Goal: Task Accomplishment & Management: Manage account settings

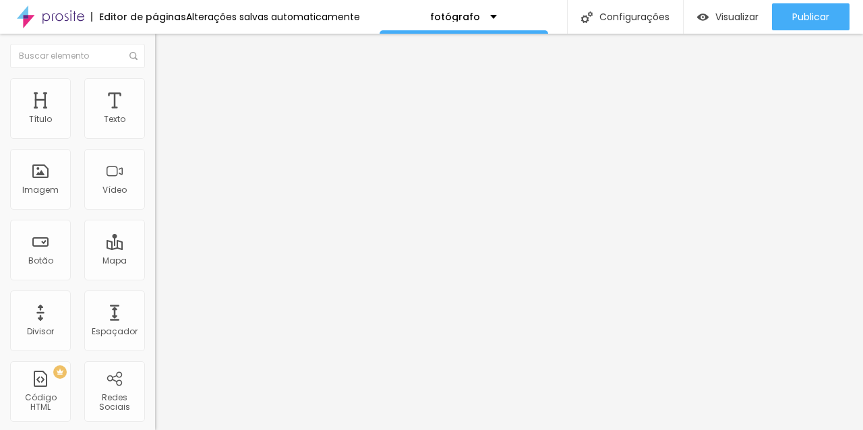
click at [155, 136] on input "text" at bounding box center [236, 129] width 162 height 13
type input "Ensaio Pessoal Feminino"
click at [155, 276] on input "https://" at bounding box center [236, 269] width 162 height 13
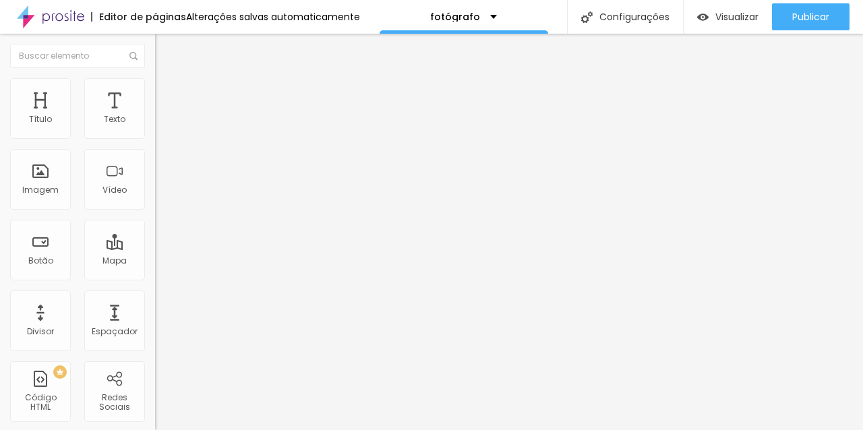
click at [155, 276] on input "https://" at bounding box center [236, 269] width 162 height 13
paste input "[DOMAIN_NAME][URL]"
type input "[URL][DOMAIN_NAME]"
click at [155, 136] on input "text" at bounding box center [236, 129] width 162 height 13
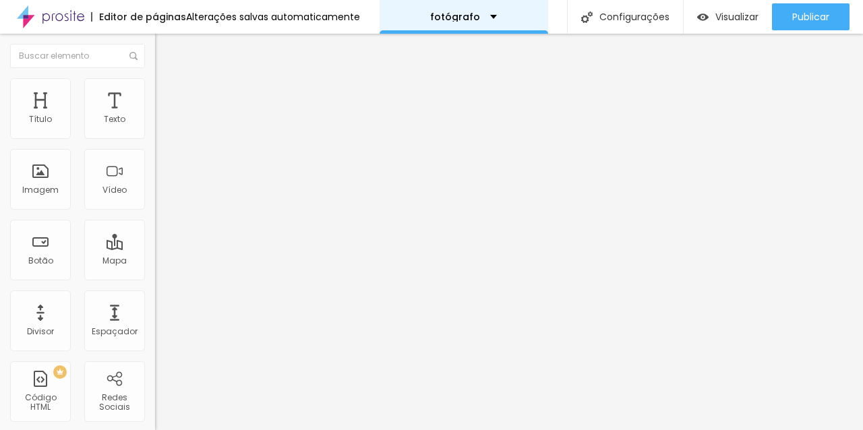
type input "Ensaio de Casal"
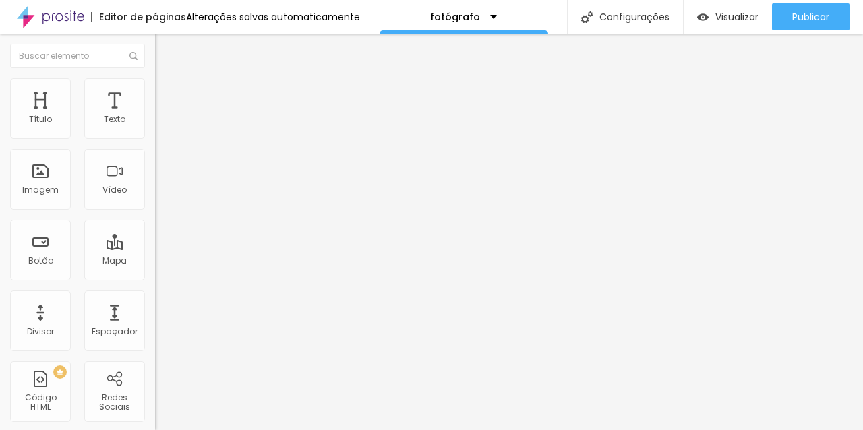
click at [155, 276] on input "https://" at bounding box center [236, 269] width 162 height 13
paste input "[DOMAIN_NAME][URL]"
type input "[URL][DOMAIN_NAME]"
click at [155, 276] on input "[URL][DOMAIN_NAME]" at bounding box center [236, 269] width 162 height 13
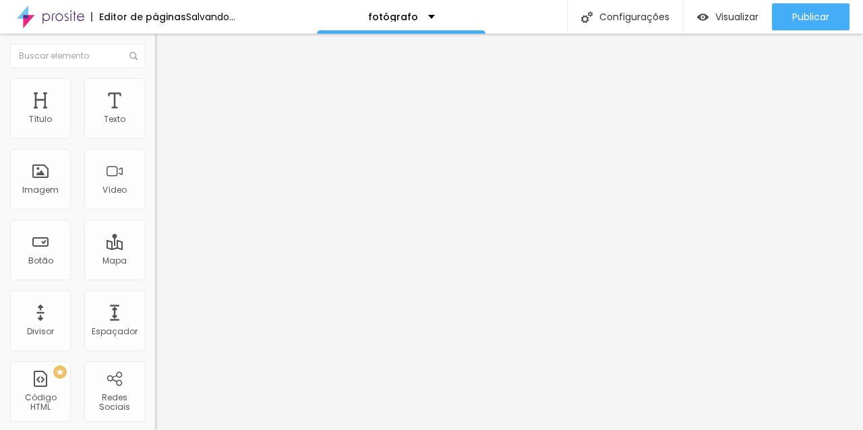
scroll to position [0, 0]
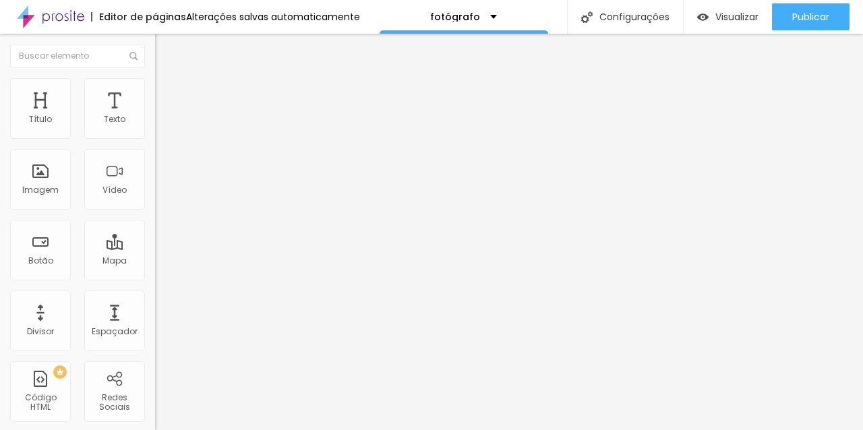
click at [155, 136] on input "text" at bounding box center [236, 129] width 162 height 13
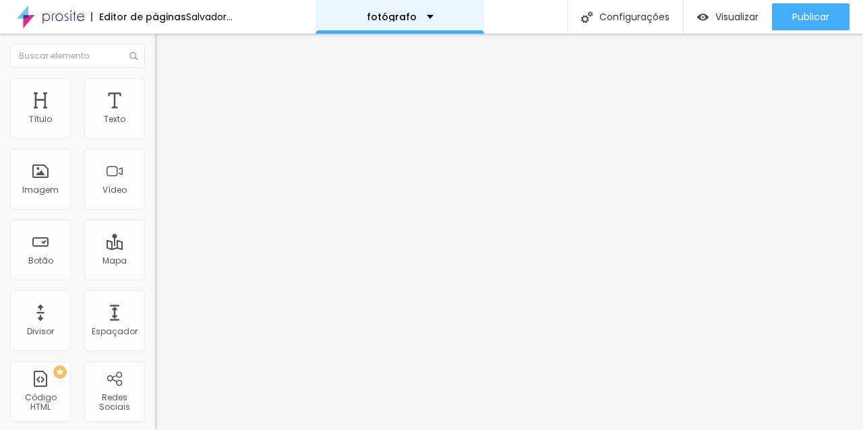
type input "Ensaio de 15 anos"
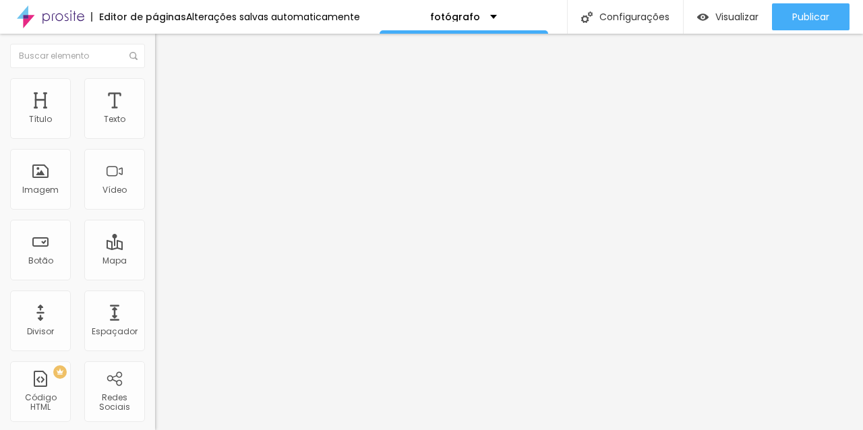
click at [155, 276] on input "https://" at bounding box center [236, 269] width 162 height 13
paste input "[DOMAIN_NAME][URL]"
type input "[URL][DOMAIN_NAME]"
click at [155, 136] on input "text" at bounding box center [236, 129] width 162 height 13
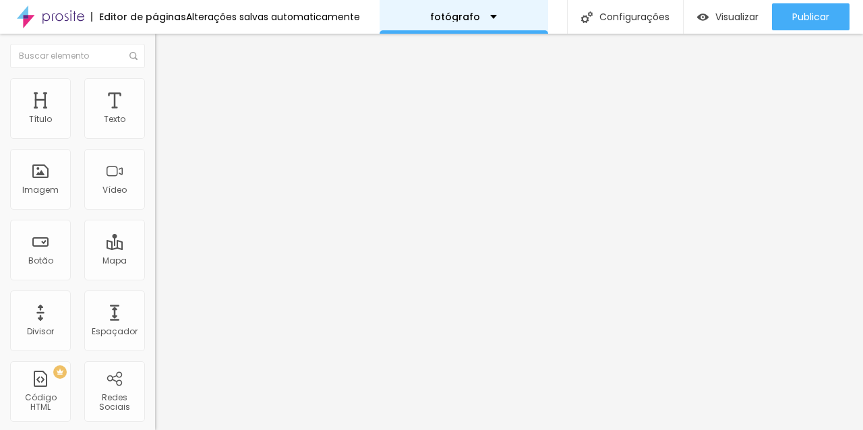
type input "Ensaio de Gestante"
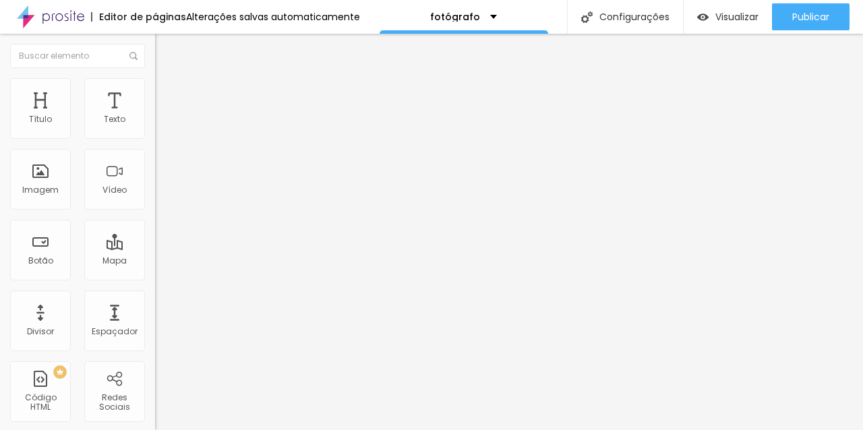
click at [155, 276] on input "https://" at bounding box center [236, 269] width 162 height 13
paste input "[DOMAIN_NAME][URL]"
type input "[URL][DOMAIN_NAME]"
click at [155, 136] on input "text" at bounding box center [236, 129] width 162 height 13
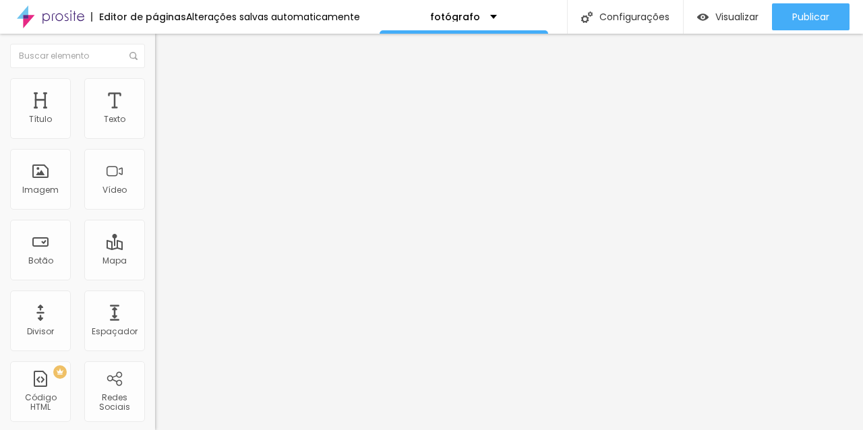
type input "Ensaio de Família"
click at [155, 276] on input "https://" at bounding box center [236, 269] width 162 height 13
paste input "[DOMAIN_NAME][URL]"
type input "[URL][DOMAIN_NAME]"
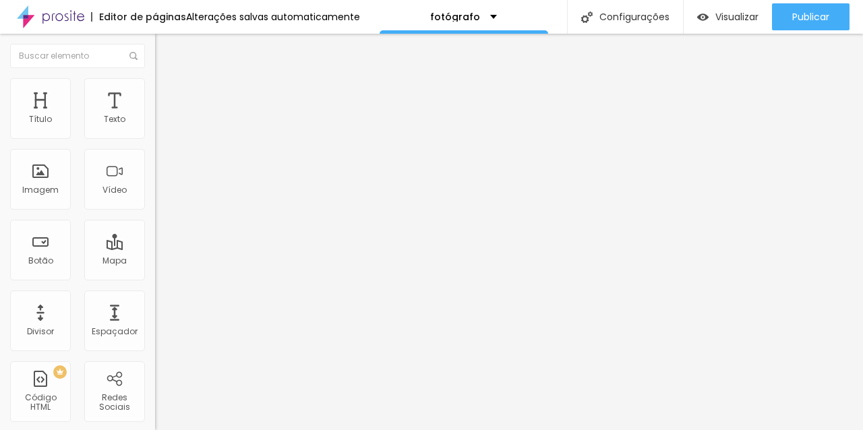
click at [155, 136] on input "text" at bounding box center [236, 129] width 162 height 13
type input "Ensaio Profissional"
click at [155, 276] on input "https://" at bounding box center [236, 269] width 162 height 13
paste input "[DOMAIN_NAME][URL]"
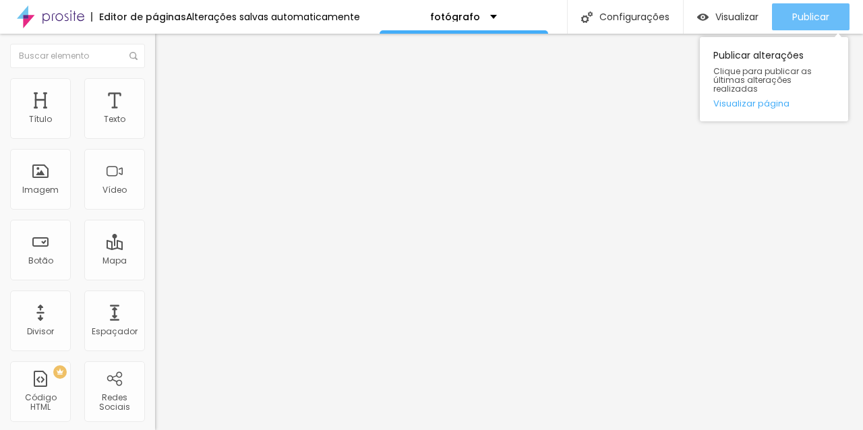
type input "[URL][DOMAIN_NAME]"
click at [827, 11] on font "Publicar" at bounding box center [810, 16] width 37 height 13
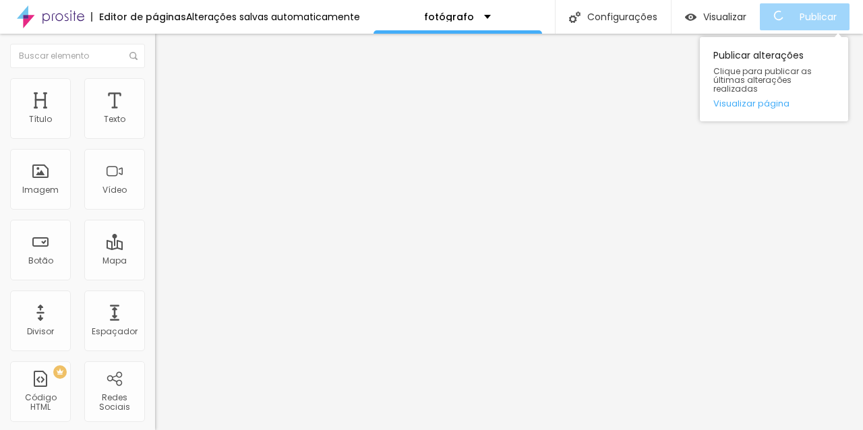
scroll to position [0, 0]
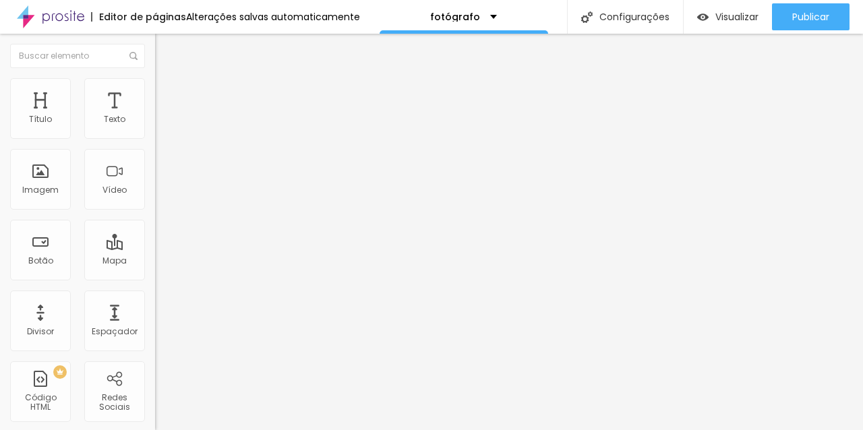
click at [155, 57] on button "Editar nulo" at bounding box center [232, 49] width 155 height 31
click at [155, 256] on div "Editar nulo Estilo Avançado Tipografia Voltar ao padrão Sombra DESATIVADO Volta…" at bounding box center [232, 232] width 155 height 396
click at [155, 129] on button "button" at bounding box center [164, 122] width 19 height 14
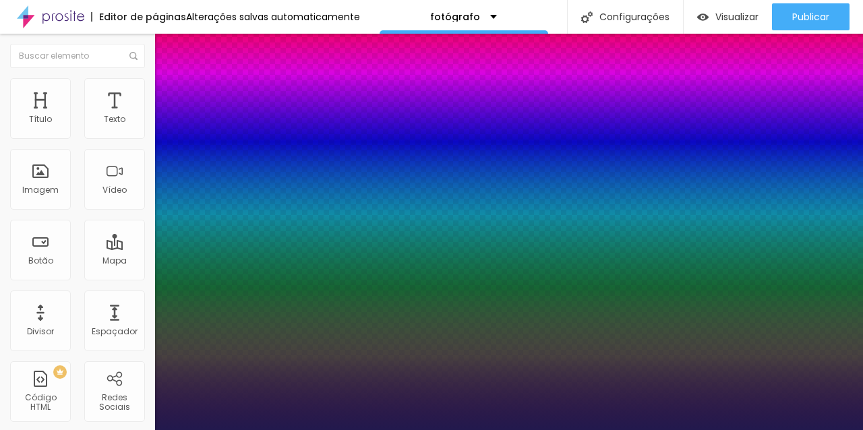
type input "1"
type input "17"
type input "1"
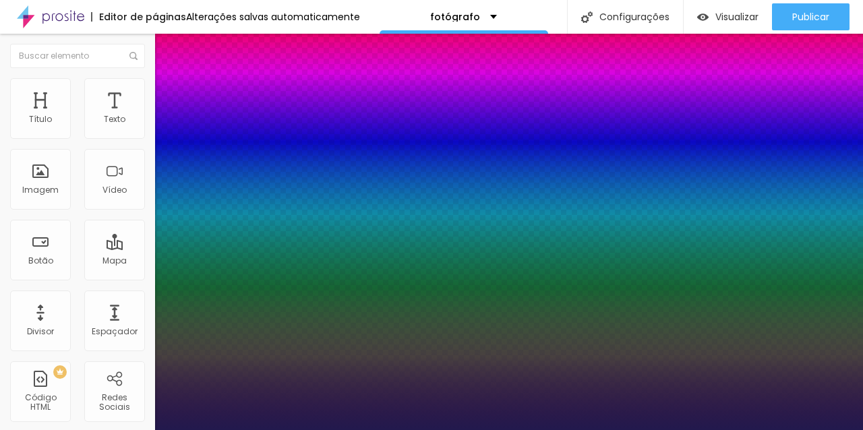
type input "18"
type input "1"
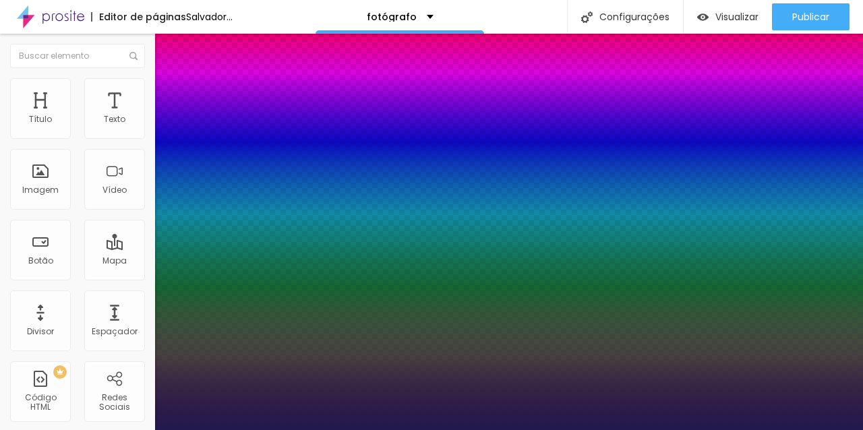
type input "19"
type input "1"
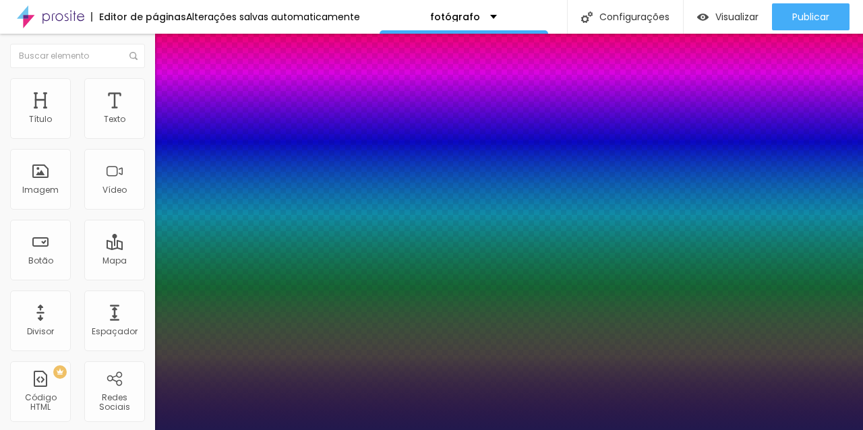
type input "20"
type input "1"
type input "21"
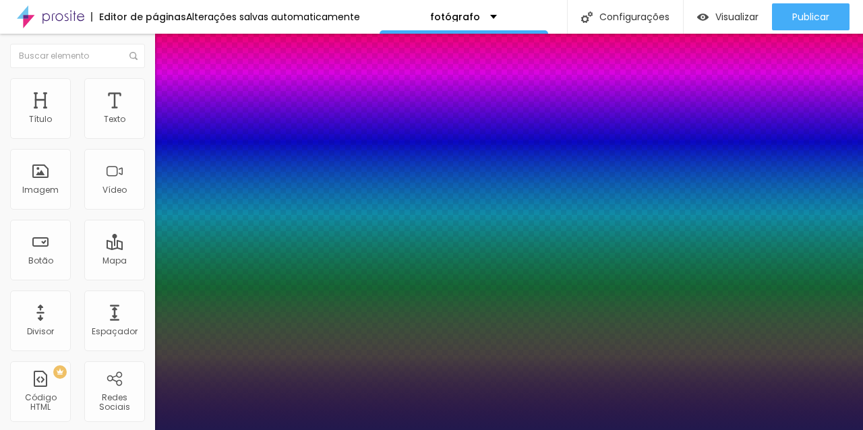
type input "1"
type input "22"
type input "1"
type input "23"
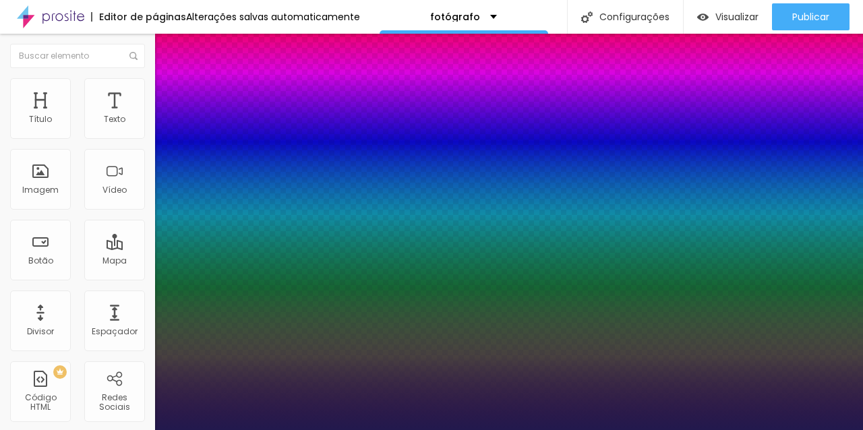
type input "23"
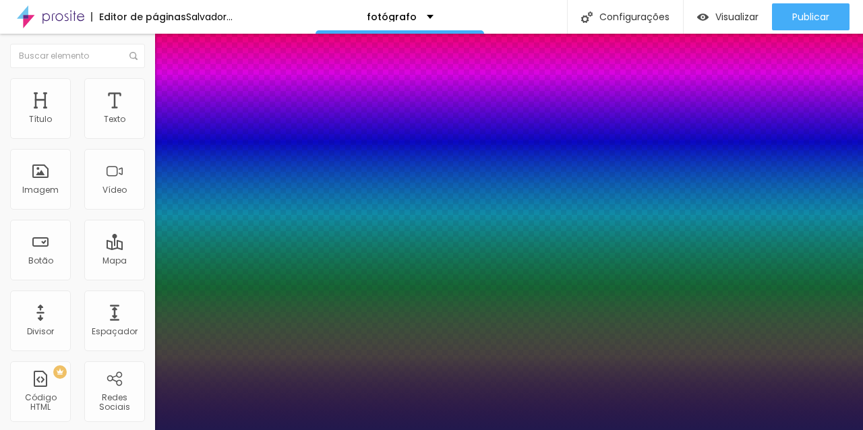
type input "1"
type input "24"
type input "1"
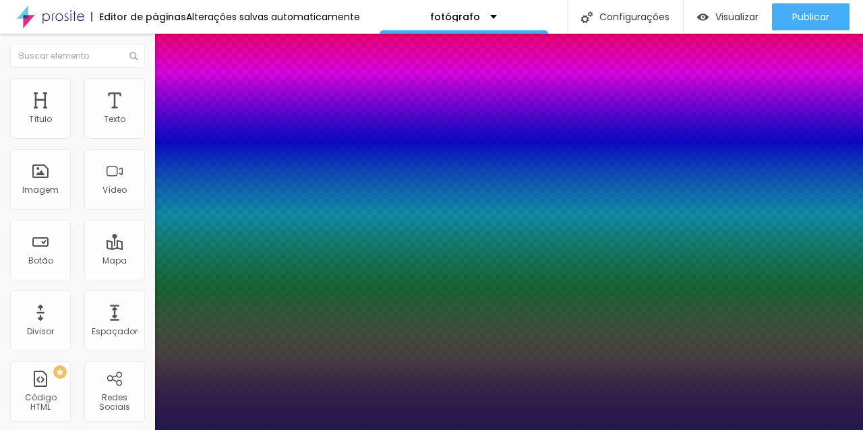
type input "23"
type input "1"
type input "22"
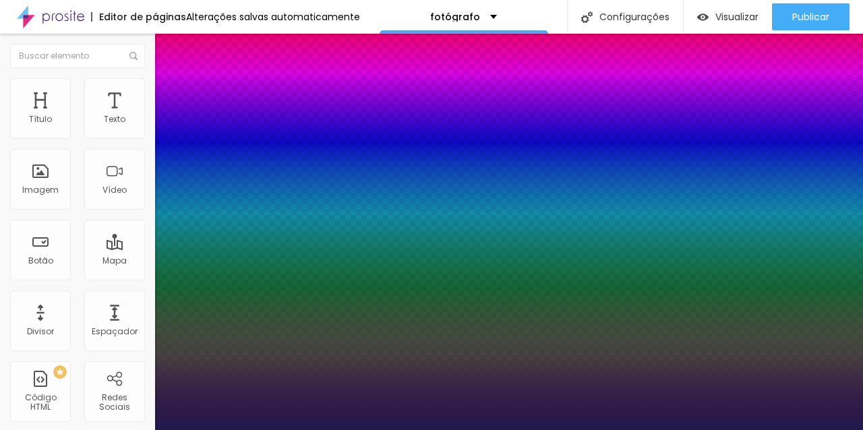
type input "1"
type input "21"
type input "1"
type input "20"
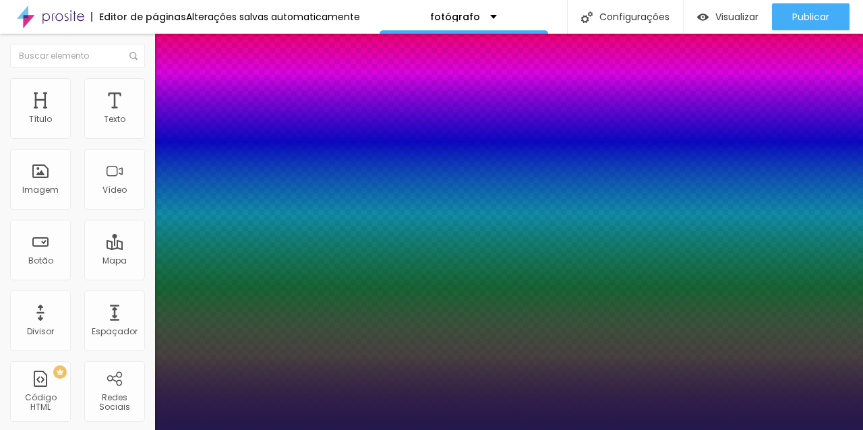
type input "20"
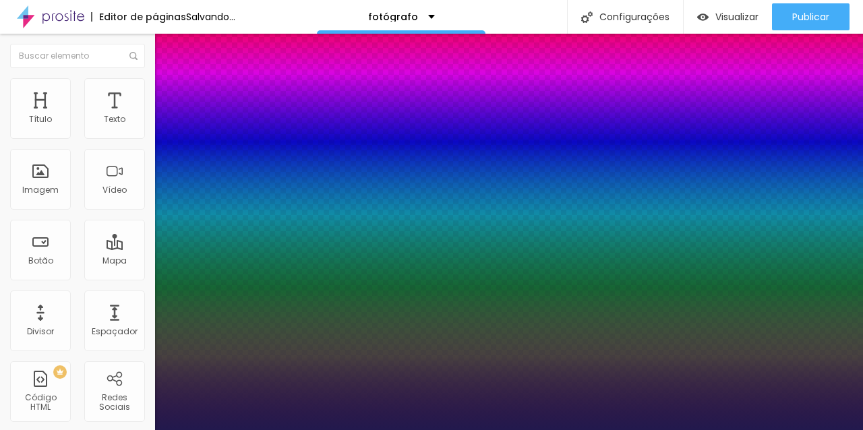
type input "1"
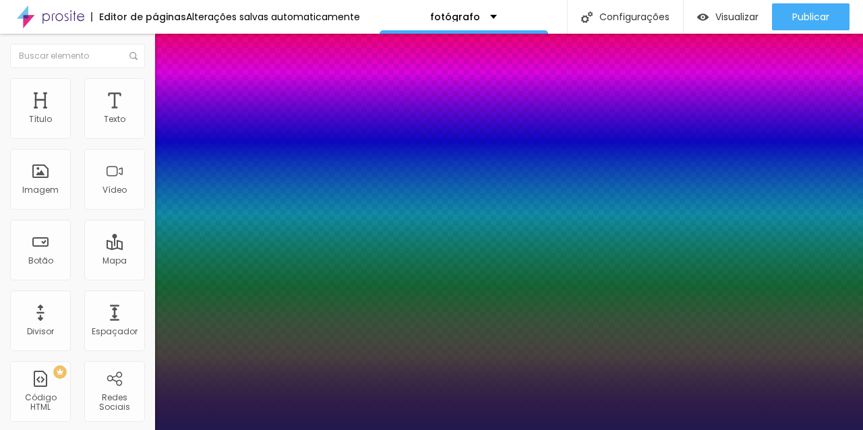
click at [857, 429] on div at bounding box center [431, 430] width 863 height 0
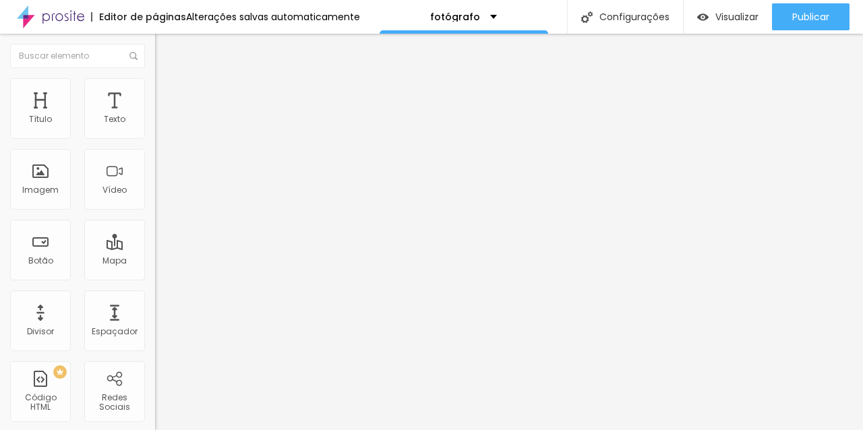
click at [155, 90] on li "Avançado" at bounding box center [232, 84] width 155 height 13
type input "7"
type input "6"
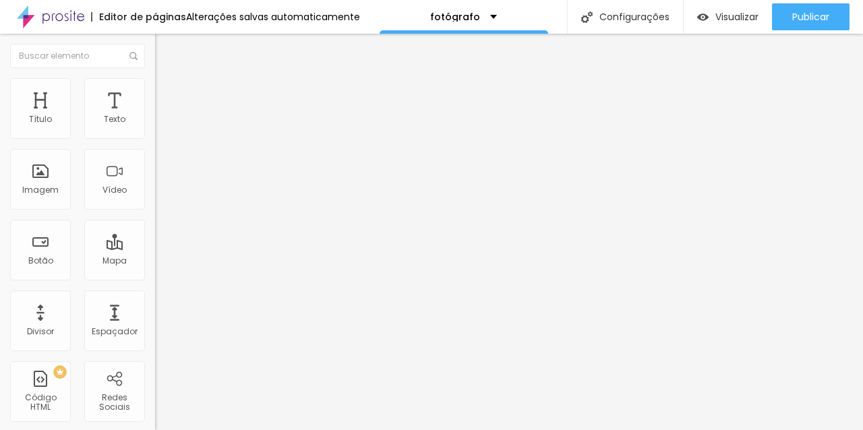
type input "0"
drag, startPoint x: 36, startPoint y: 130, endPoint x: 8, endPoint y: 131, distance: 28.3
type input "0"
click at [155, 248] on input "range" at bounding box center [198, 253] width 87 height 11
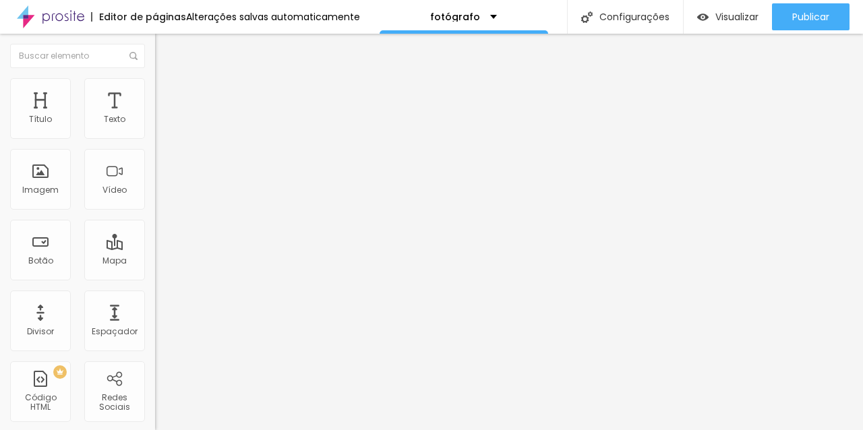
click at [160, 125] on icon "button" at bounding box center [164, 121] width 8 height 8
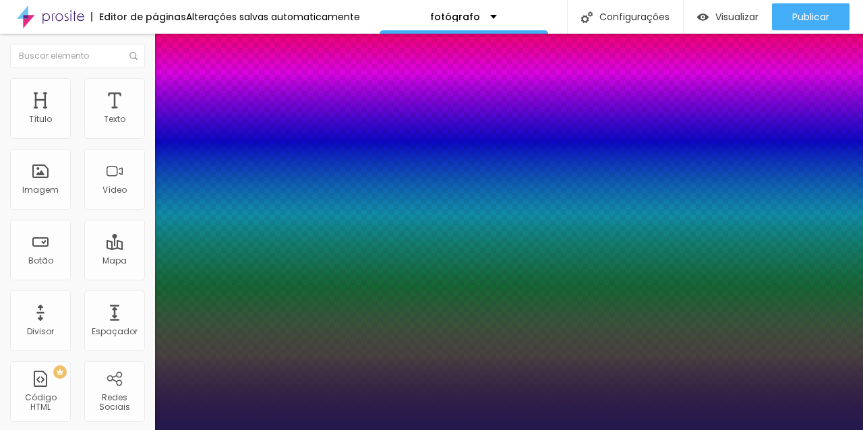
type input "1"
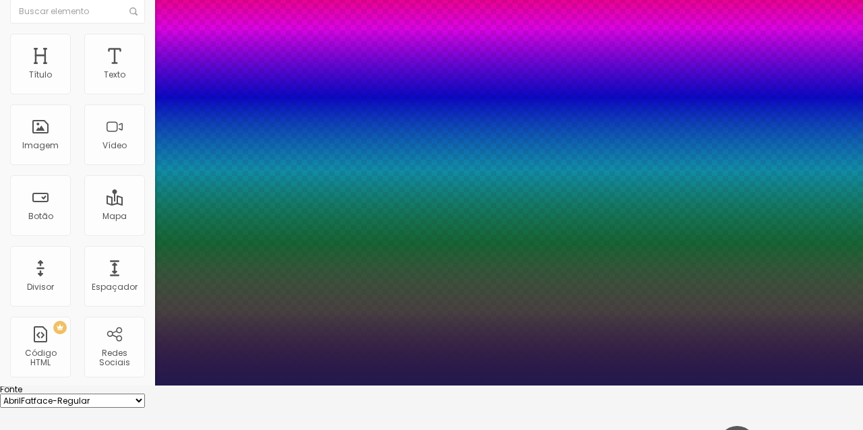
click at [702, 386] on div at bounding box center [431, 386] width 863 height 0
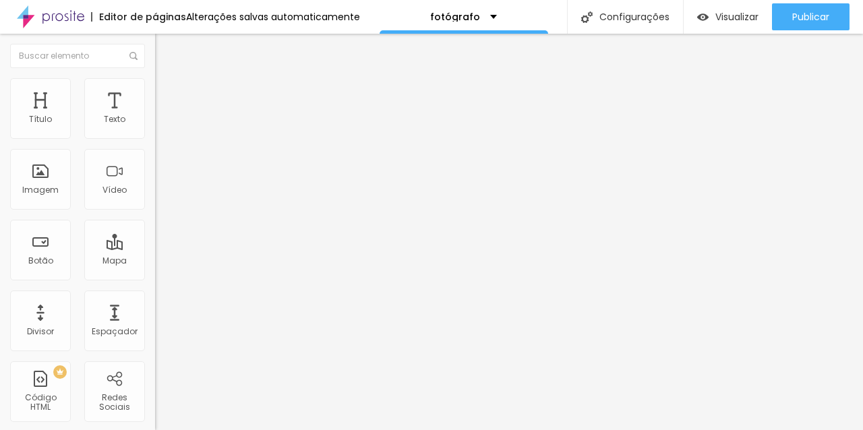
scroll to position [0, 0]
click at [165, 50] on img "button" at bounding box center [170, 49] width 11 height 11
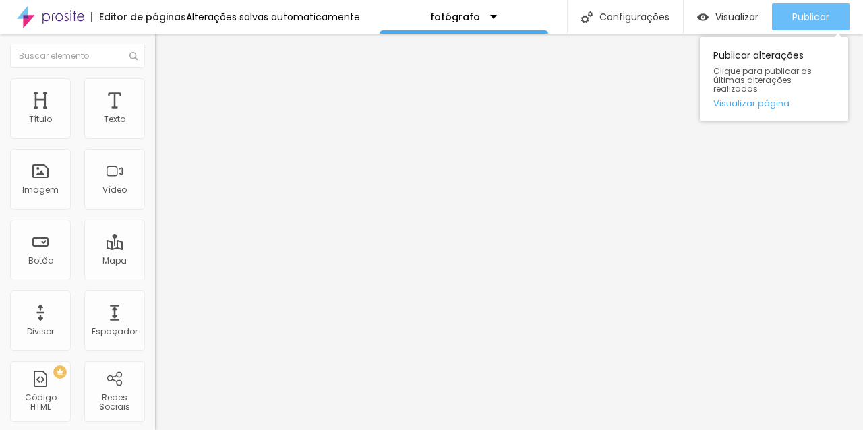
click at [824, 14] on font "Publicar" at bounding box center [810, 16] width 37 height 13
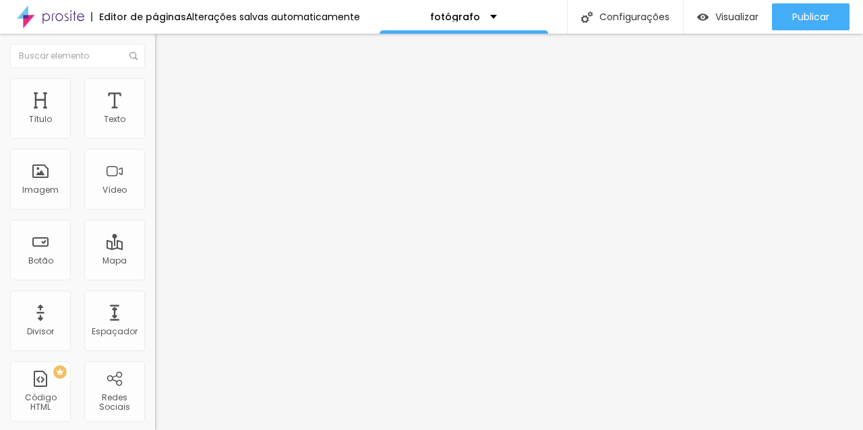
click at [160, 125] on icon "button" at bounding box center [164, 121] width 8 height 8
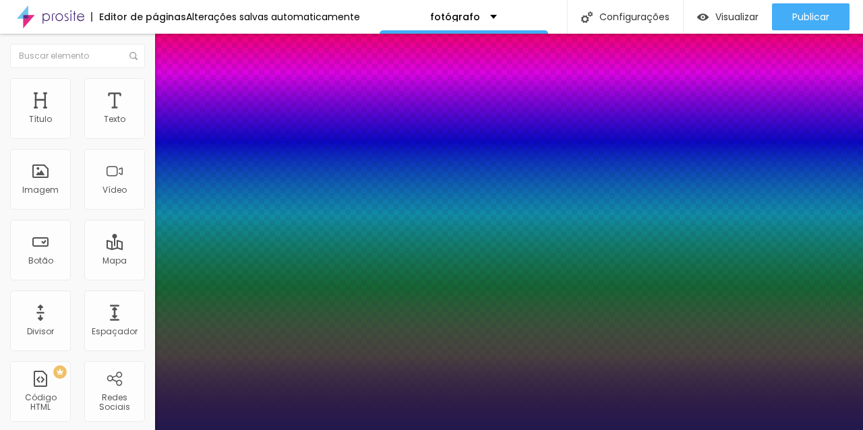
type input "1"
type input "17"
type input "1"
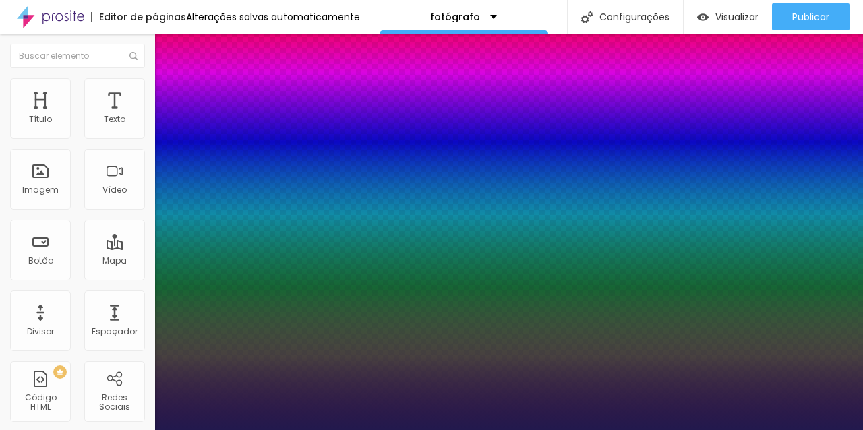
type input "18"
type input "1"
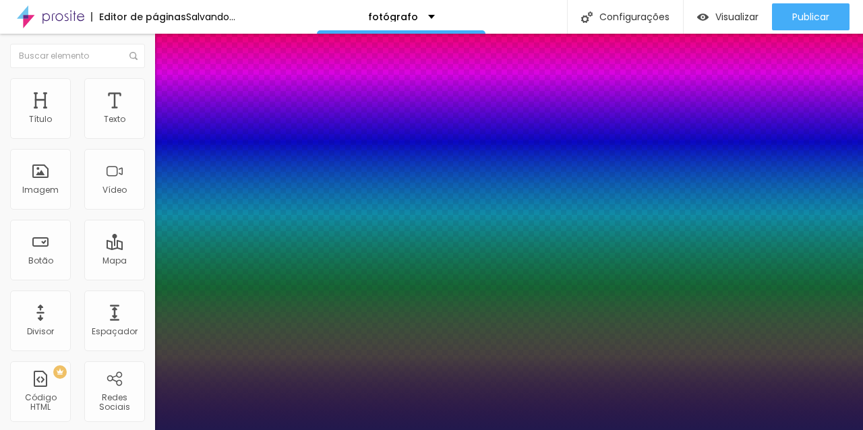
type input "19"
type input "1"
type input "20"
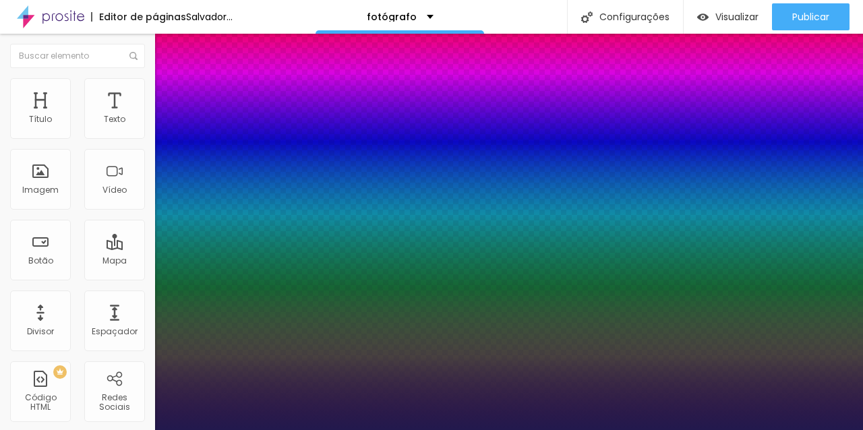
type input "1"
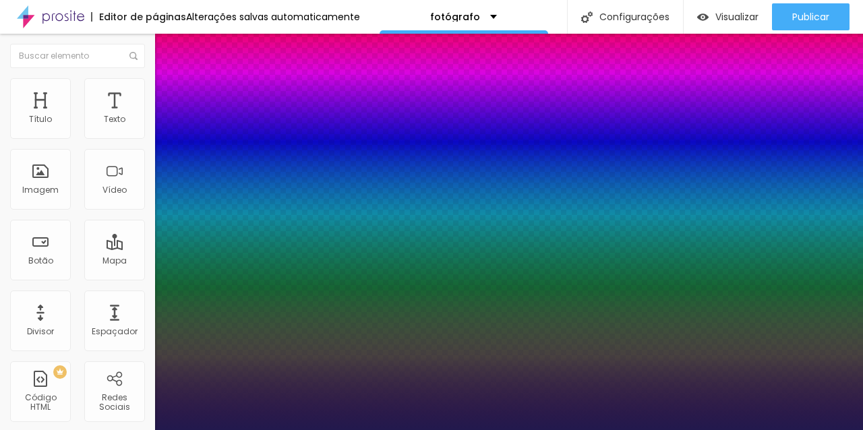
click at [105, 429] on div at bounding box center [431, 430] width 863 height 0
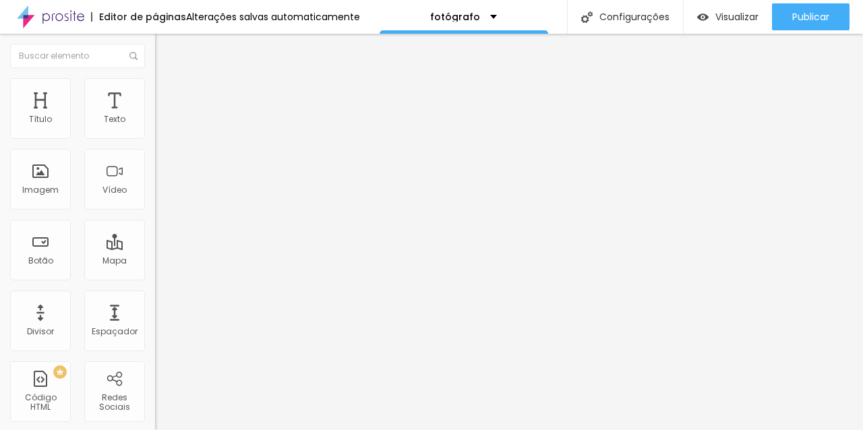
click at [155, 89] on li "Avançado" at bounding box center [232, 84] width 155 height 13
type input "13"
type input "12"
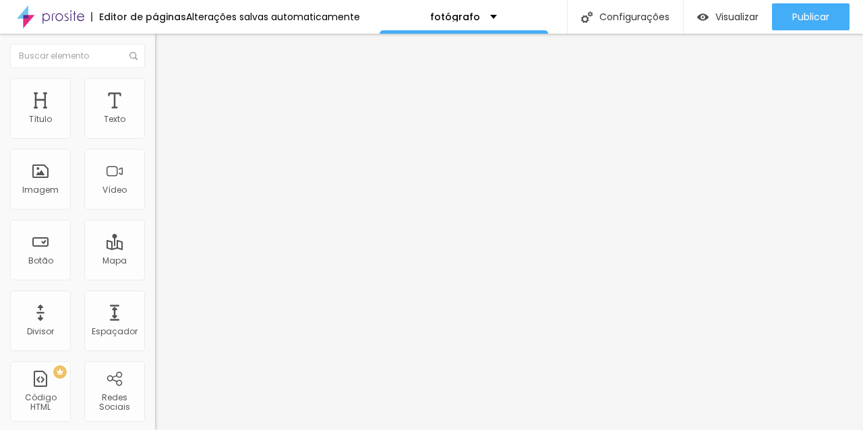
type input "0"
drag, startPoint x: 42, startPoint y: 132, endPoint x: 3, endPoint y: 135, distance: 39.2
type input "0"
click at [155, 248] on input "range" at bounding box center [198, 253] width 87 height 11
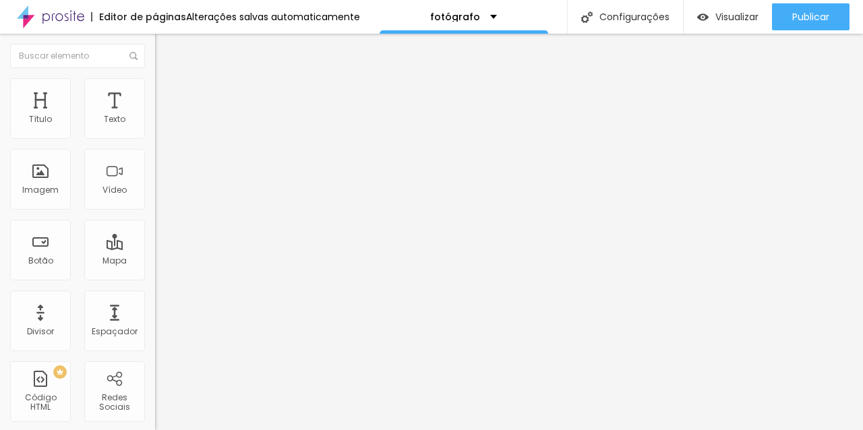
click at [155, 92] on img at bounding box center [161, 98] width 12 height 12
type input "9"
type input "8"
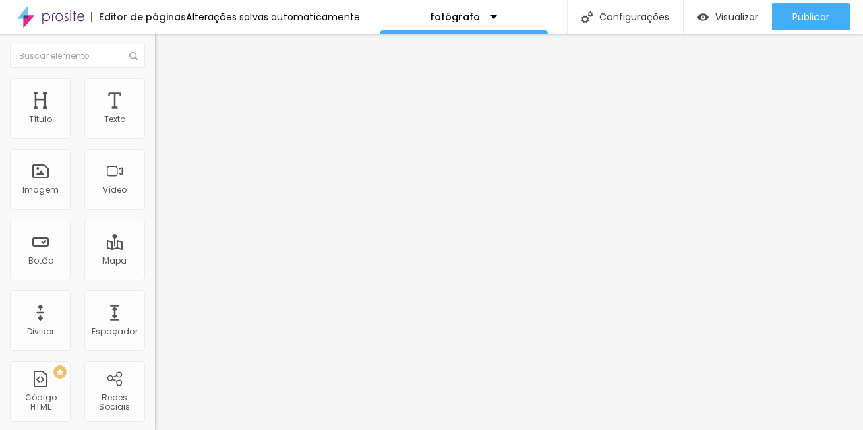
type input "5"
type input "0"
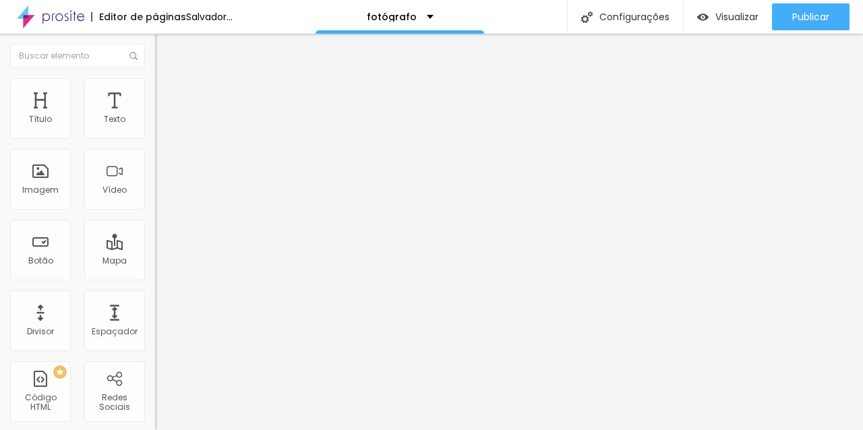
type input "0"
drag, startPoint x: 39, startPoint y: 156, endPoint x: 13, endPoint y: 157, distance: 25.7
click at [155, 296] on div "0 Espaço de baixo" at bounding box center [232, 391] width 155 height 191
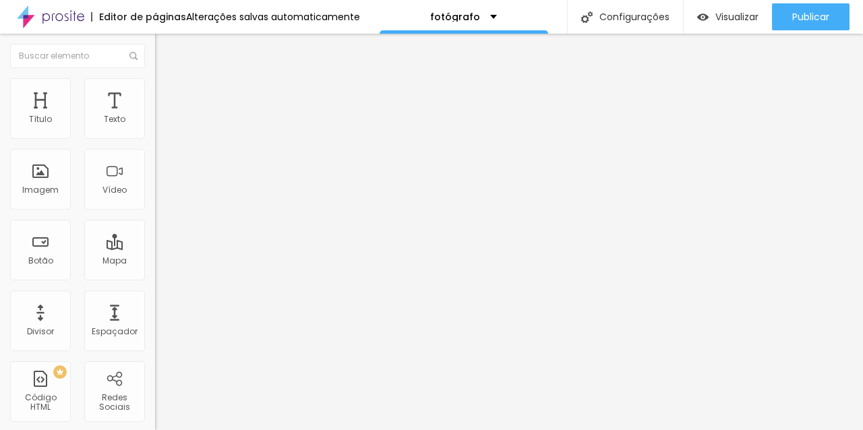
click at [167, 98] on font "Avançado" at bounding box center [189, 100] width 44 height 11
type input "9"
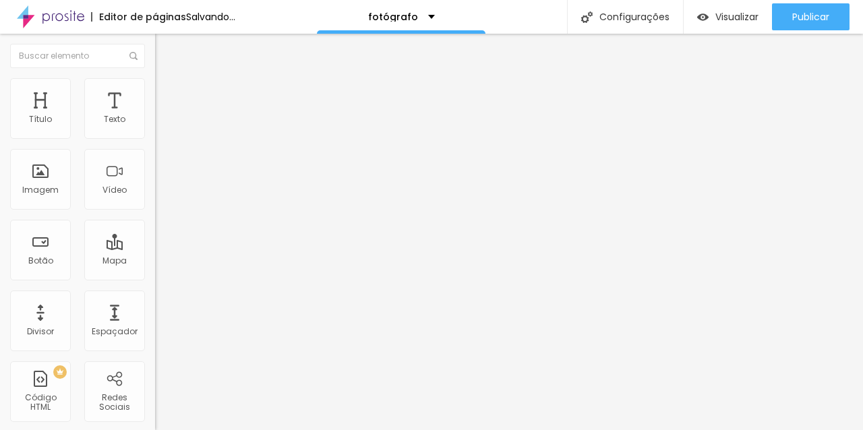
type input "8"
type input "5"
type input "0"
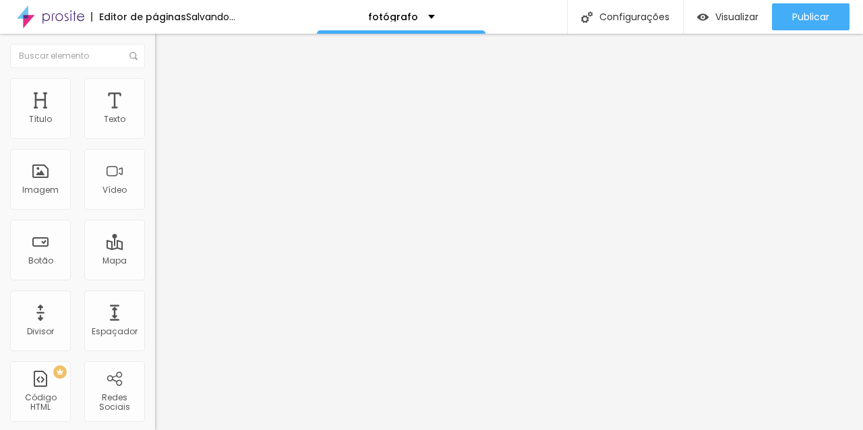
type input "0"
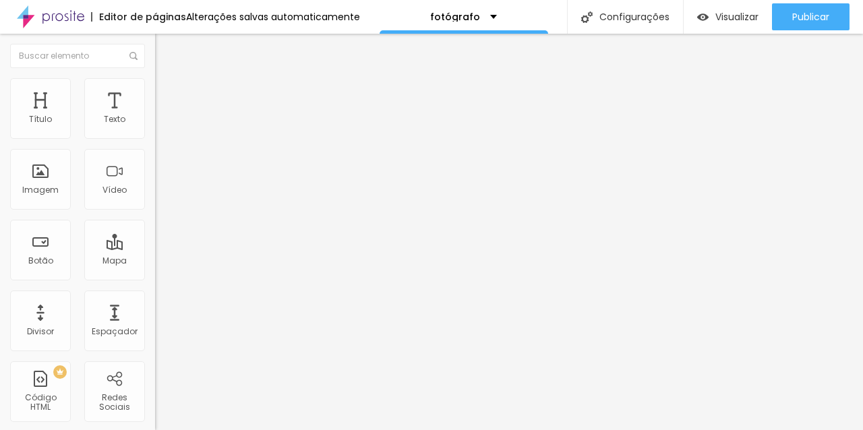
type input "0"
drag, startPoint x: 39, startPoint y: 155, endPoint x: 13, endPoint y: 157, distance: 26.4
click at [155, 296] on div "0 Espaço de baixo" at bounding box center [232, 391] width 155 height 191
click at [155, 129] on button "button" at bounding box center [164, 122] width 19 height 14
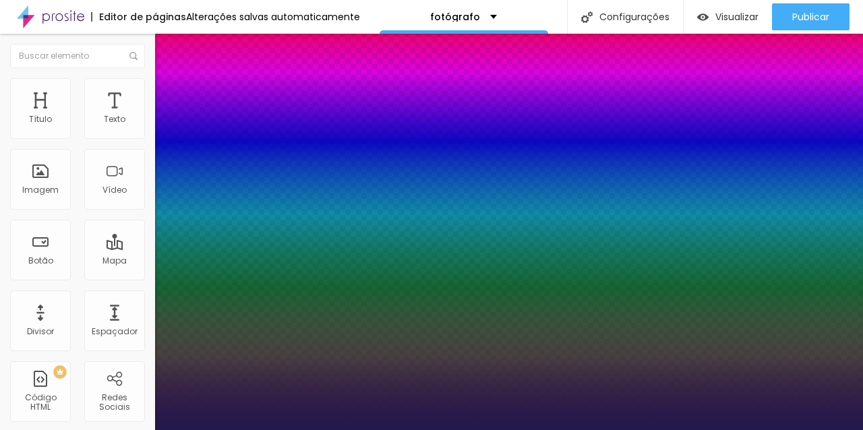
type input "1"
type input "17"
type input "1"
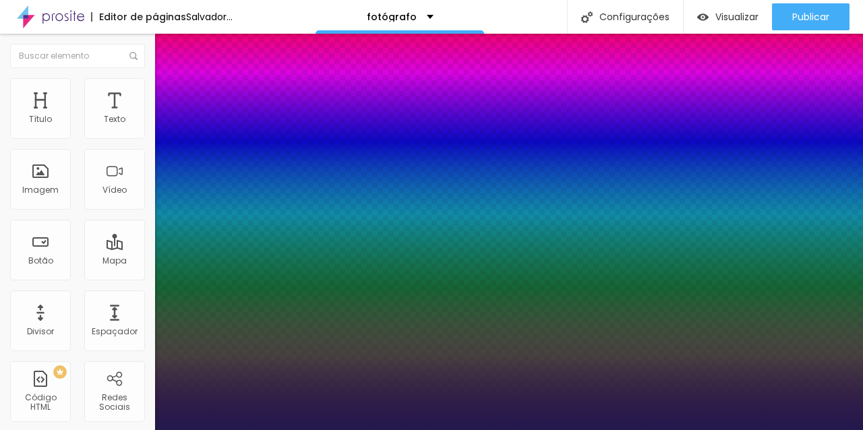
type input "18"
type input "1"
type input "19"
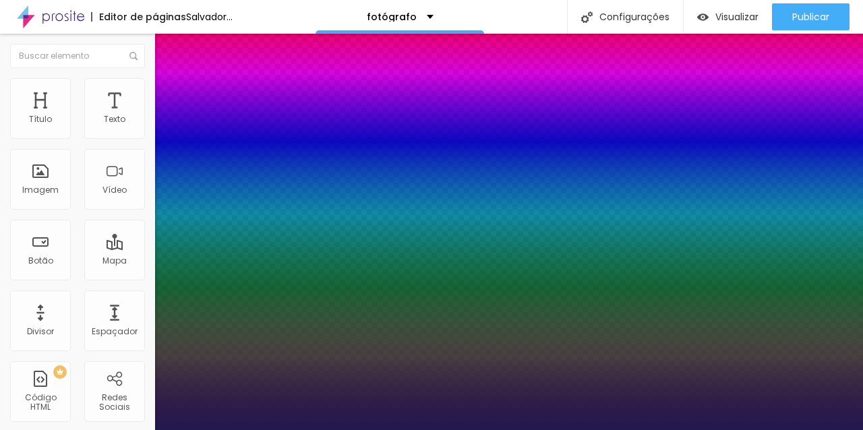
type input "1"
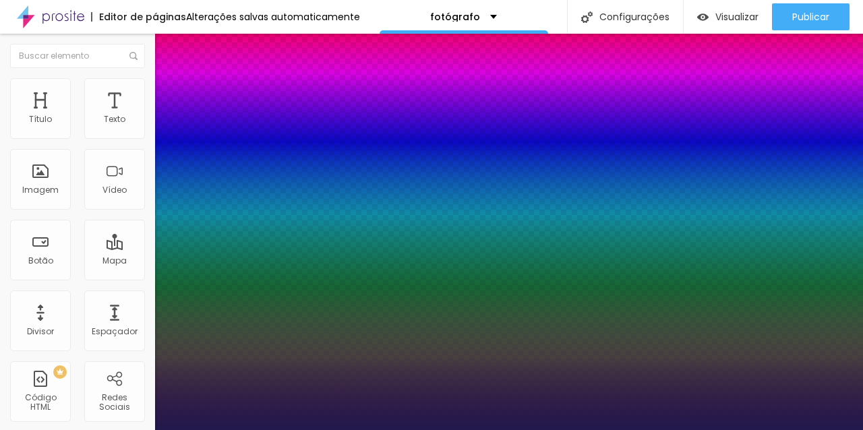
type input "20"
type input "1"
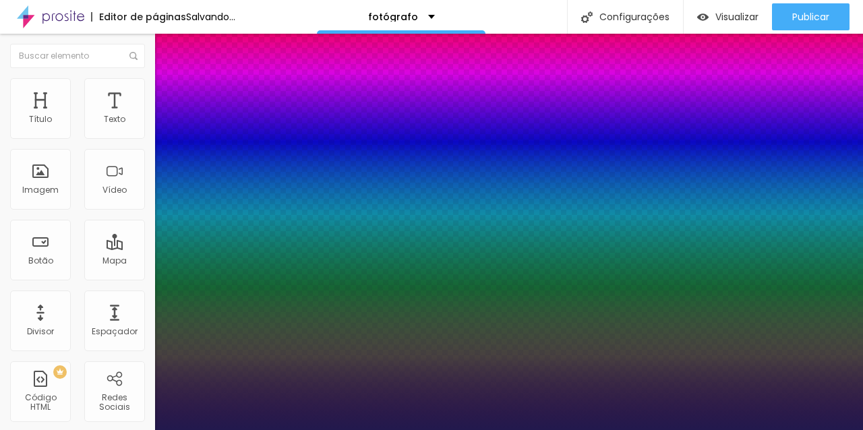
click at [78, 429] on div at bounding box center [431, 430] width 863 height 0
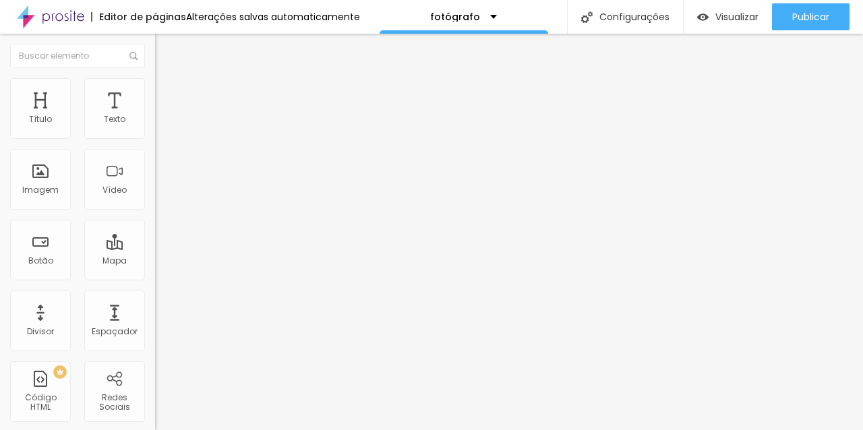
click at [167, 93] on font "Avançado" at bounding box center [189, 87] width 44 height 11
type input "8"
type input "0"
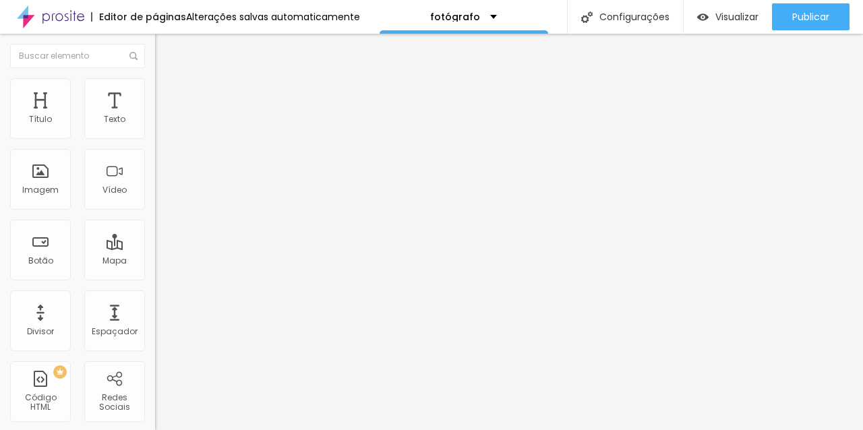
type input "0"
drag, startPoint x: 38, startPoint y: 132, endPoint x: 19, endPoint y: 132, distance: 19.5
click at [155, 132] on div "0 Espaço de cima" at bounding box center [232, 187] width 155 height 191
click at [155, 92] on li "Avançado" at bounding box center [232, 98] width 155 height 13
type input "7"
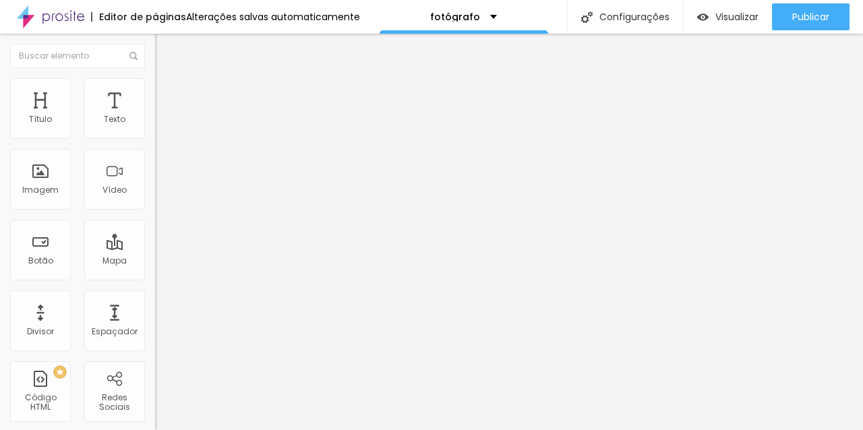
type input "7"
type input "0"
drag, startPoint x: 37, startPoint y: 160, endPoint x: 7, endPoint y: 160, distance: 29.7
type input "0"
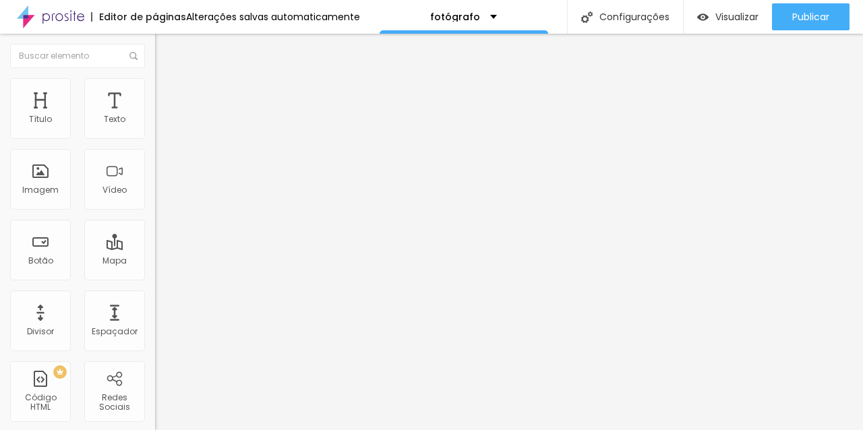
click at [165, 45] on img "button" at bounding box center [170, 49] width 11 height 11
click at [162, 124] on icon "button" at bounding box center [164, 121] width 5 height 5
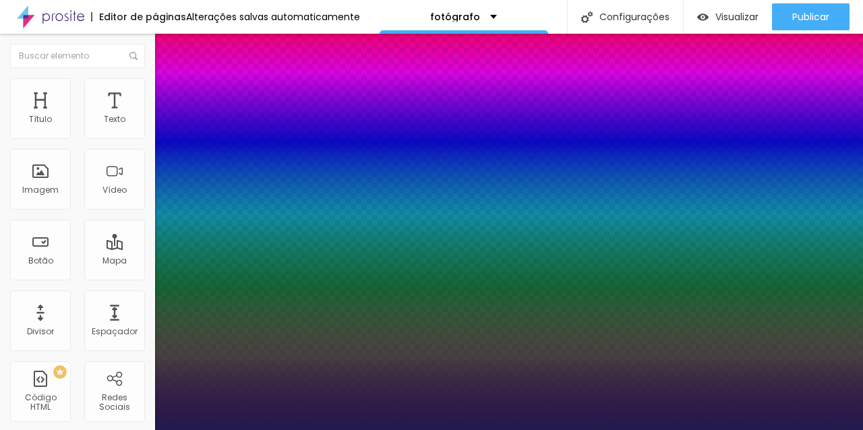
type input "1"
type input "17"
type input "1"
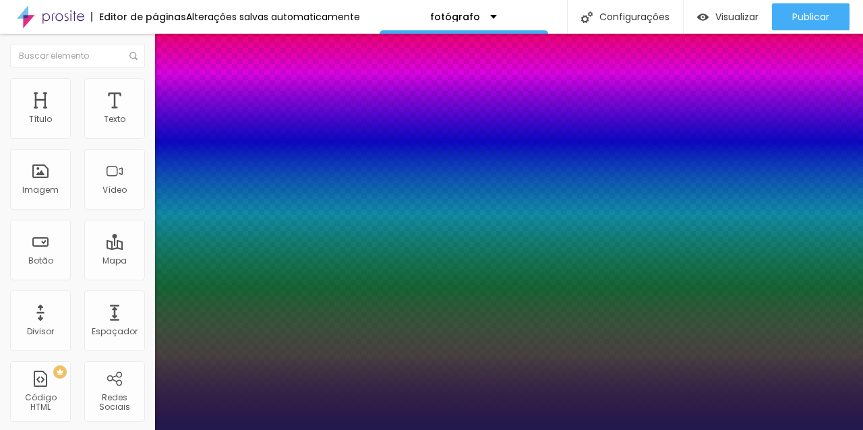
type input "18"
type input "1"
type input "19"
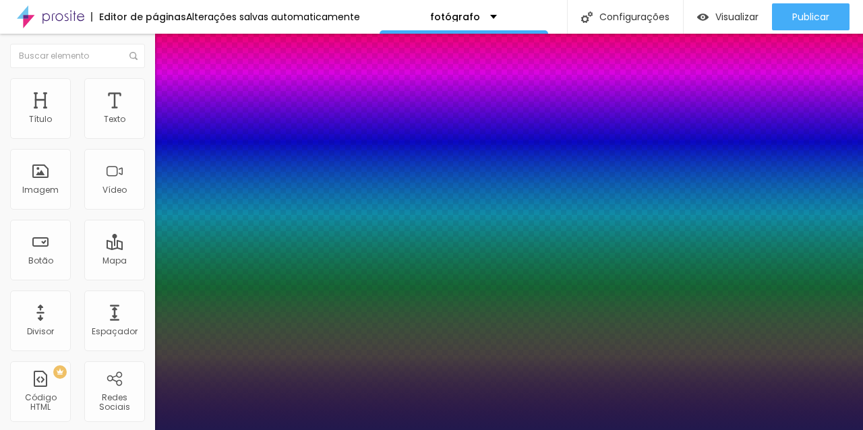
type input "1"
type input "20"
type input "1"
click at [81, 429] on div at bounding box center [431, 430] width 863 height 0
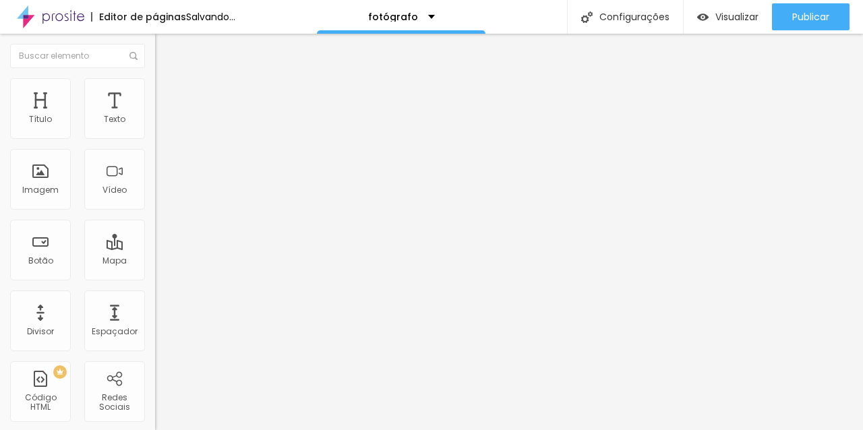
click at [155, 82] on li "Avançado" at bounding box center [232, 84] width 155 height 13
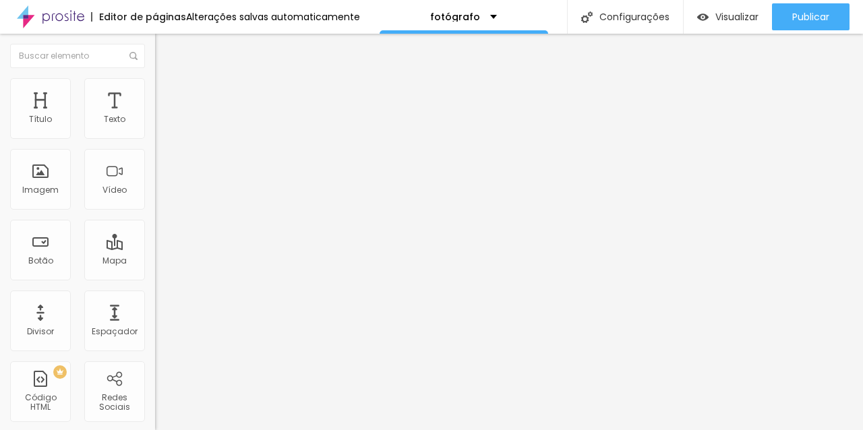
type input "4"
type input "2"
type input "0"
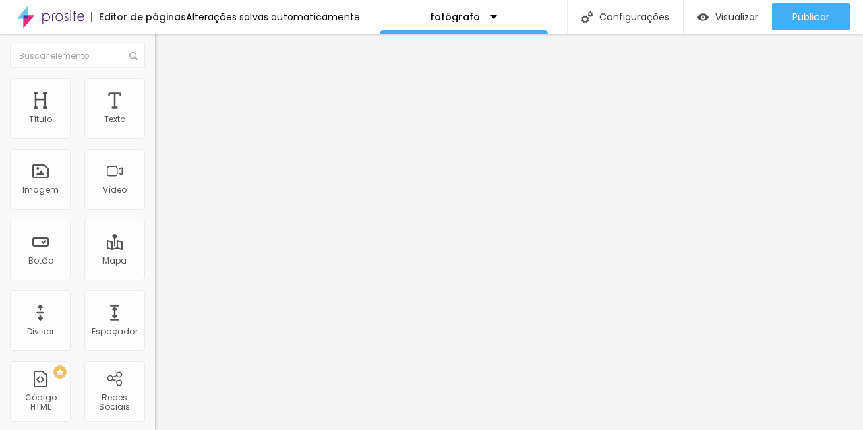
type input "0"
drag, startPoint x: 34, startPoint y: 135, endPoint x: 7, endPoint y: 135, distance: 27.0
click at [155, 135] on div "0 Espaço de cima" at bounding box center [232, 187] width 155 height 191
click at [155, 92] on img at bounding box center [161, 98] width 12 height 12
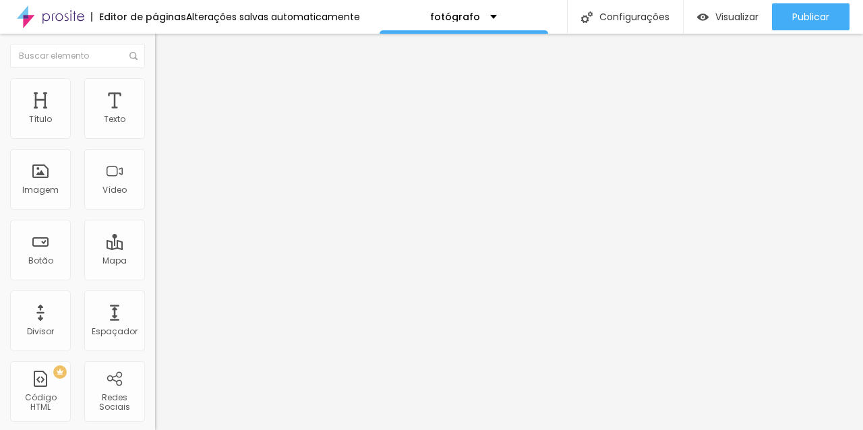
type input "14"
type input "13"
type input "6"
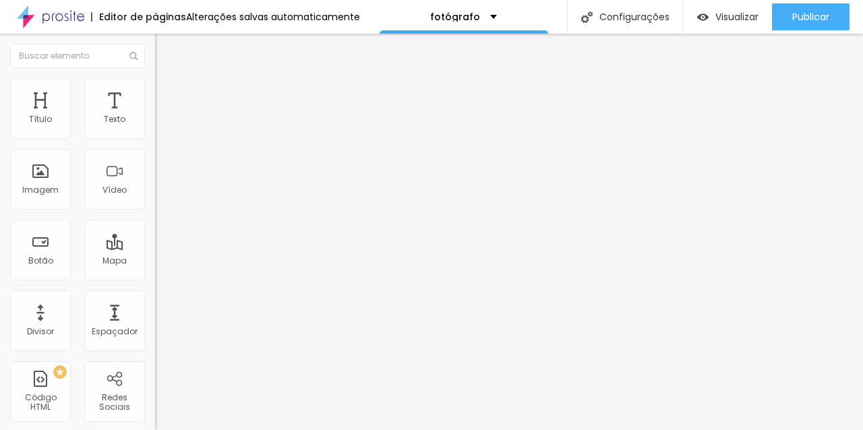
type input "6"
type input "0"
drag, startPoint x: 42, startPoint y: 156, endPoint x: 10, endPoint y: 158, distance: 32.4
type input "0"
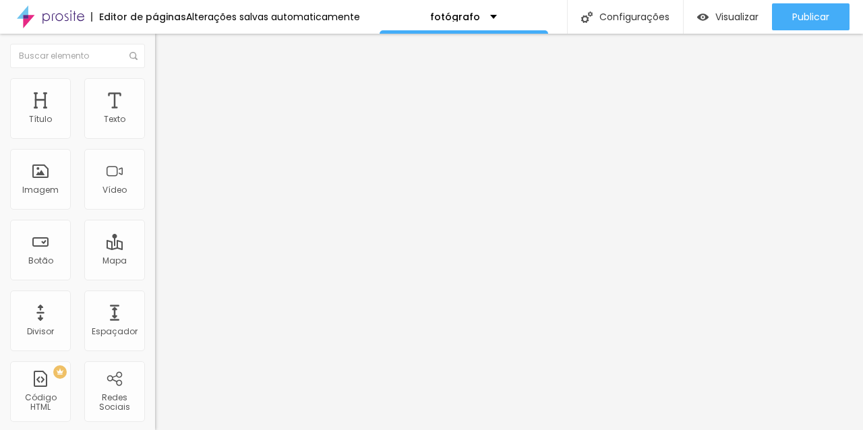
click at [129, 112] on div "Texto" at bounding box center [114, 108] width 61 height 61
click at [155, 129] on button "button" at bounding box center [164, 122] width 19 height 14
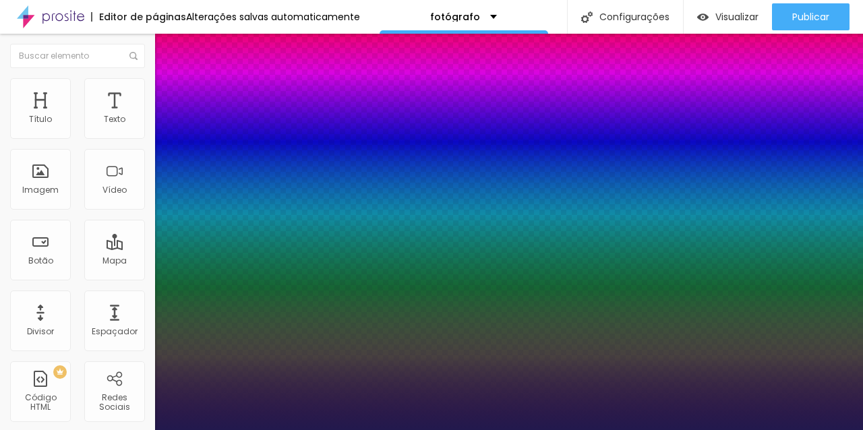
type input "1"
type input "17"
type input "1"
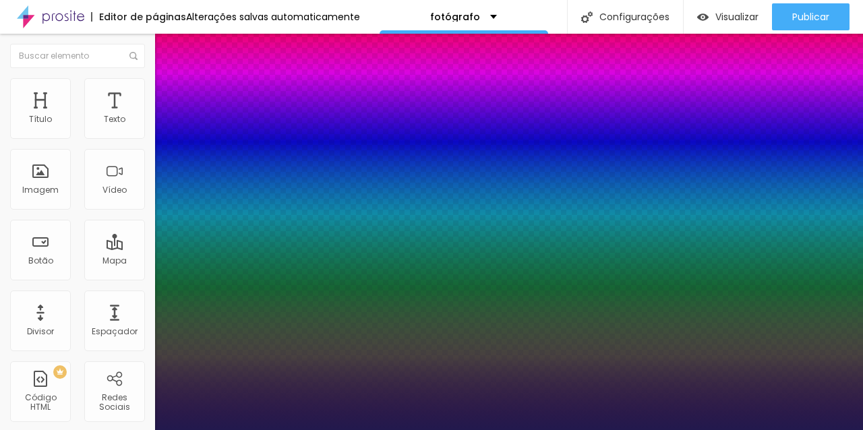
type input "18"
type input "1"
type input "19"
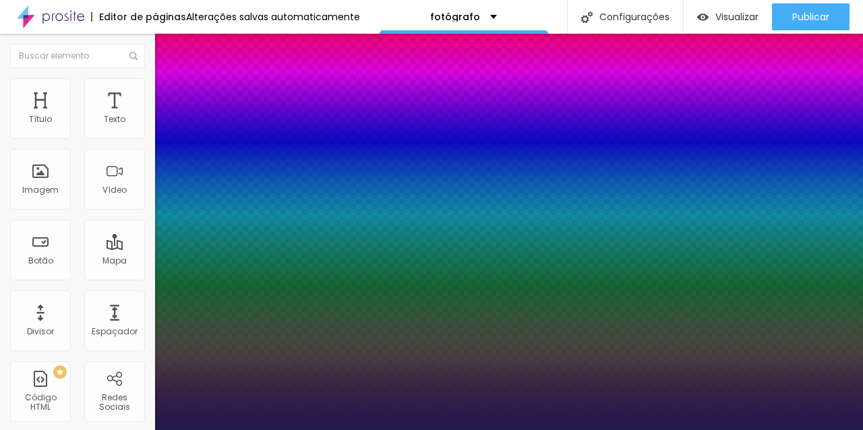
type input "1"
type input "20"
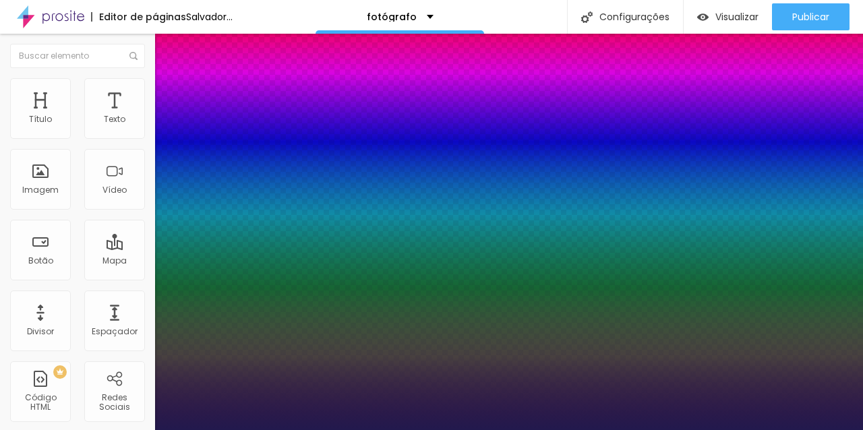
type input "1"
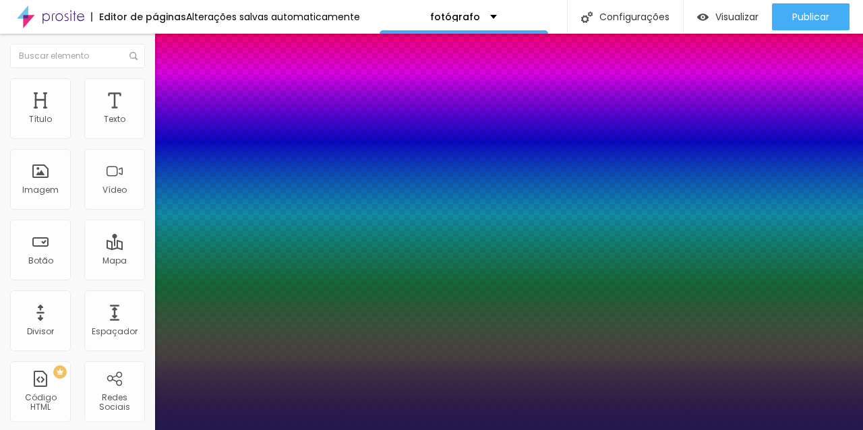
click at [82, 429] on div at bounding box center [431, 430] width 863 height 0
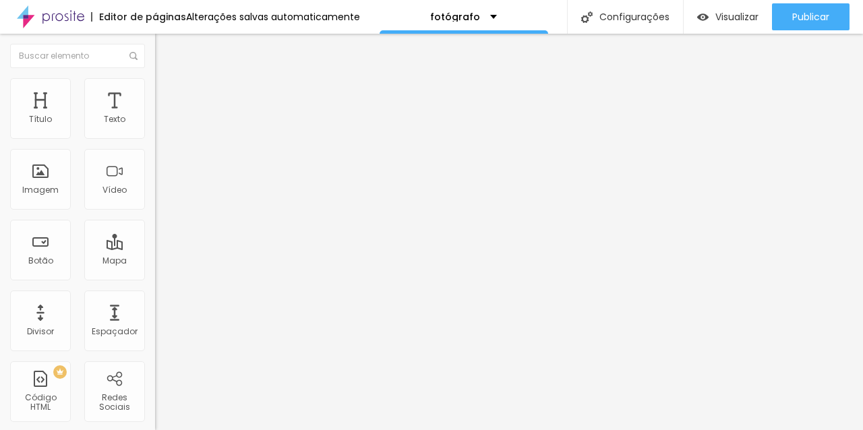
click at [155, 89] on li "Avançado" at bounding box center [232, 84] width 155 height 13
type input "9"
type input "0"
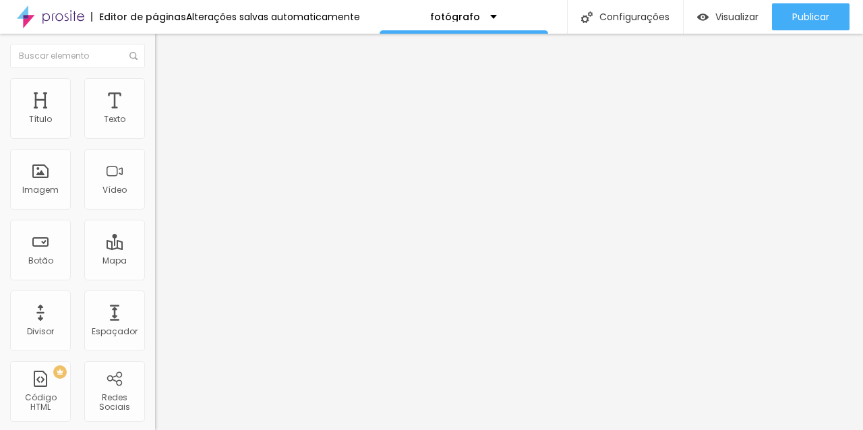
drag, startPoint x: 39, startPoint y: 133, endPoint x: 10, endPoint y: 133, distance: 29.0
type input "0"
click at [155, 248] on input "range" at bounding box center [198, 253] width 87 height 11
click at [155, 92] on img at bounding box center [161, 98] width 12 height 12
type input "11"
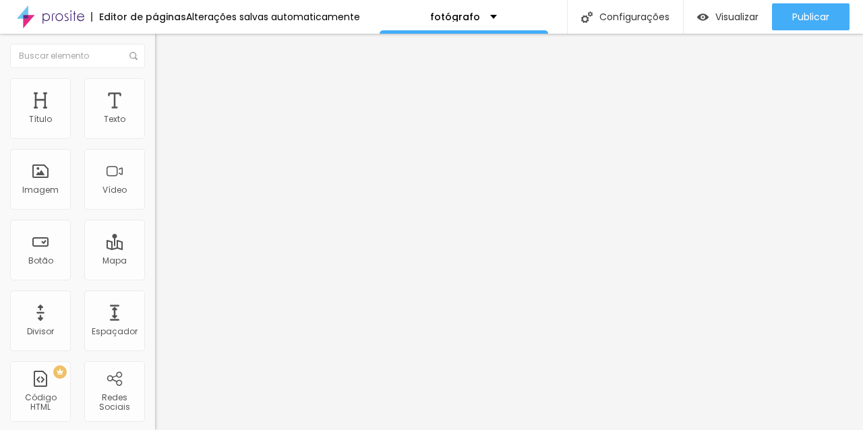
type input "11"
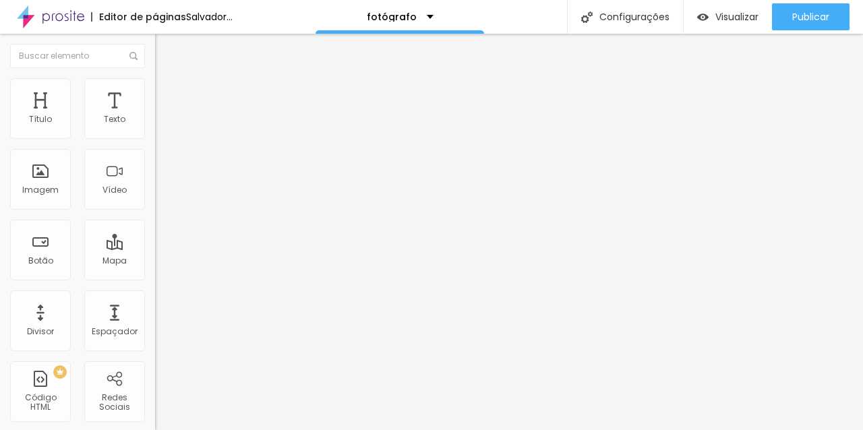
type input "10"
type input "5"
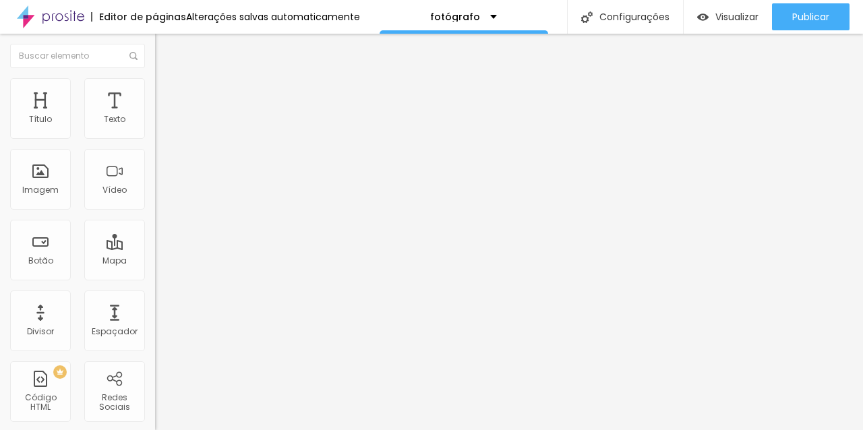
type input "3"
type input "0"
drag, startPoint x: 40, startPoint y: 160, endPoint x: 16, endPoint y: 160, distance: 23.6
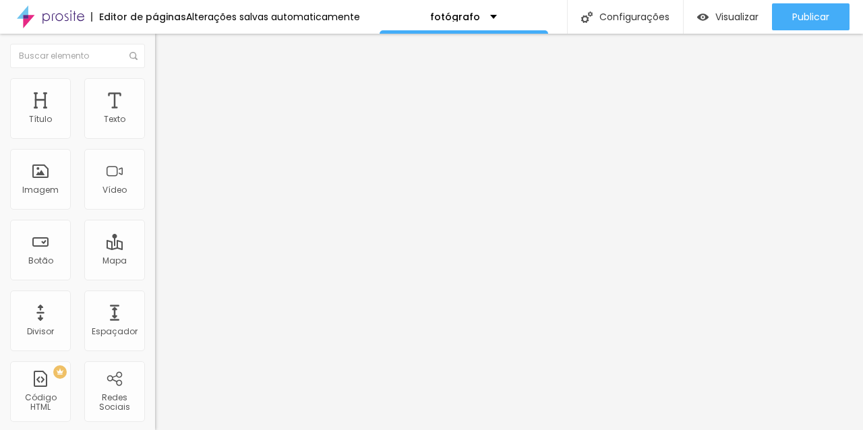
type input "0"
click at [155, 55] on button "Editar nulo" at bounding box center [232, 49] width 155 height 31
click at [165, 48] on img "button" at bounding box center [170, 49] width 11 height 11
click at [155, 128] on button "button" at bounding box center [164, 122] width 19 height 14
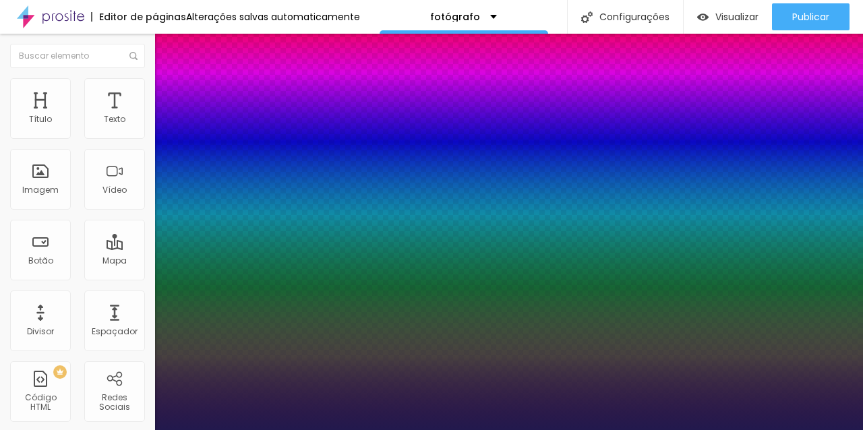
type input "1"
type input "17"
type input "1"
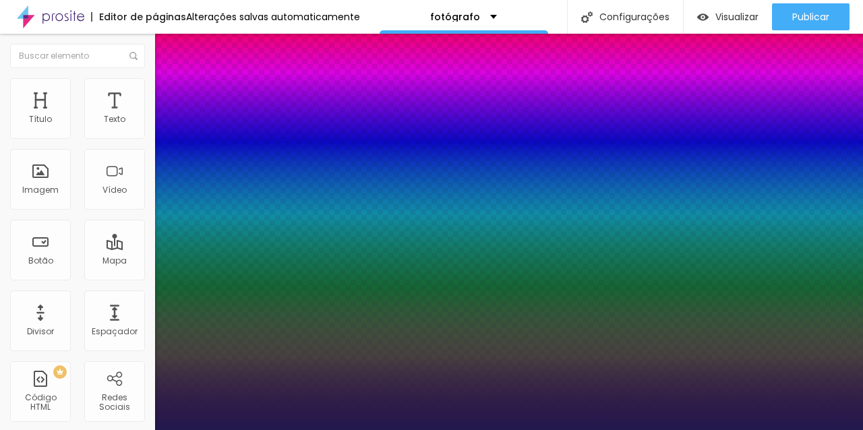
type input "18"
type input "1"
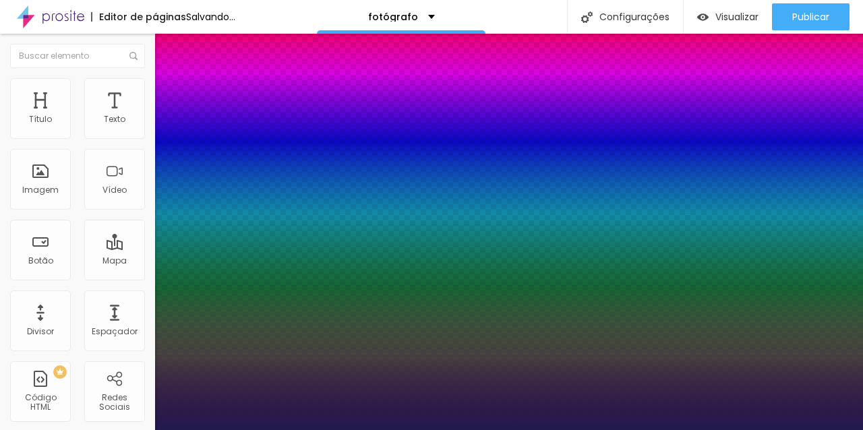
type input "19"
type input "1"
type input "20"
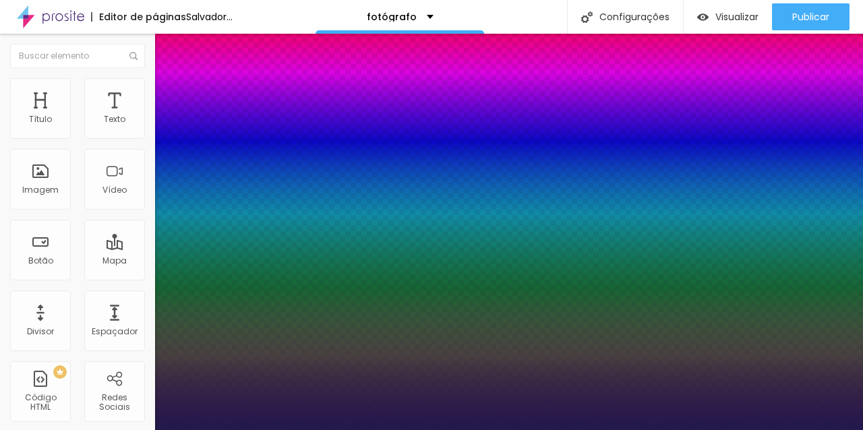
type input "1"
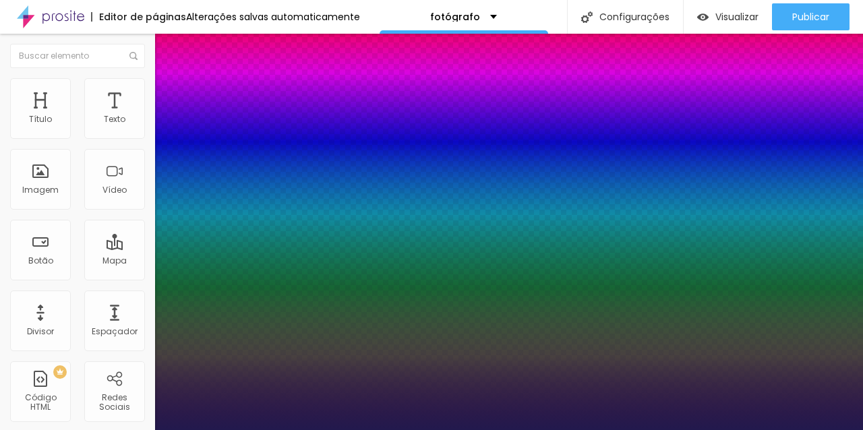
click at [94, 429] on div at bounding box center [431, 430] width 863 height 0
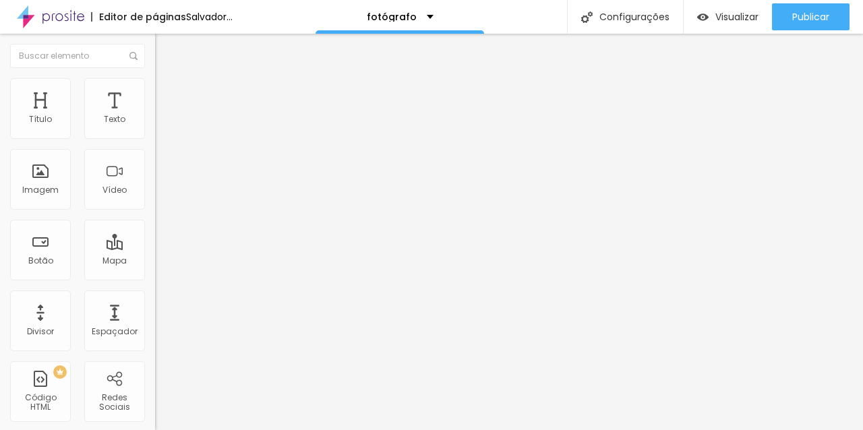
click at [167, 91] on font "Avançado" at bounding box center [189, 87] width 44 height 11
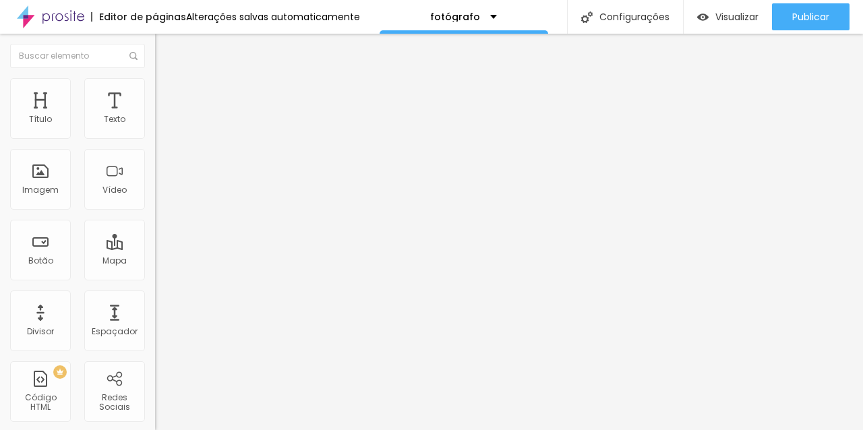
type input "11"
type input "10"
type input "9"
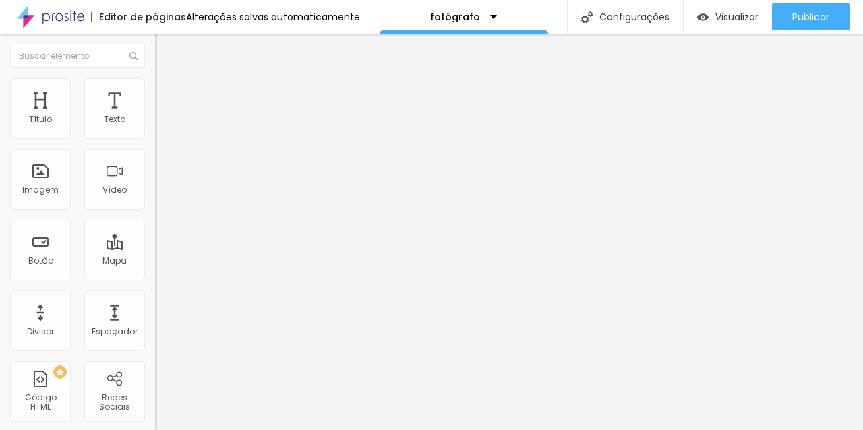
type input "9"
type input "4"
type input "1"
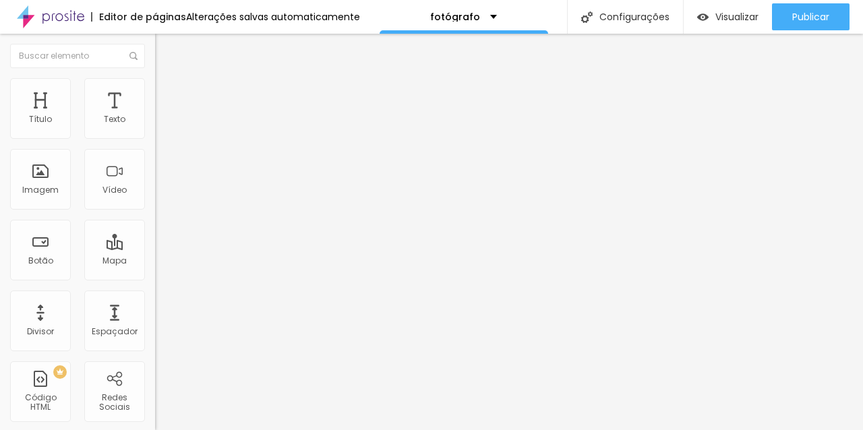
type input "0"
drag, startPoint x: 40, startPoint y: 130, endPoint x: 9, endPoint y: 133, distance: 31.9
type input "0"
click at [155, 248] on input "range" at bounding box center [198, 253] width 87 height 11
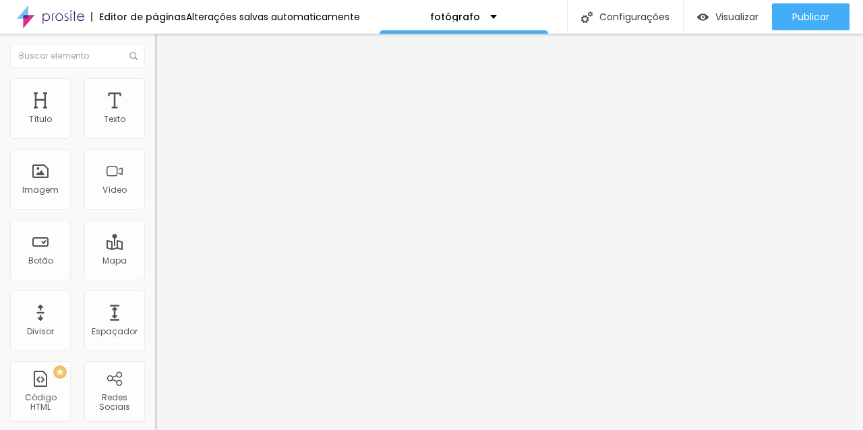
type input "12"
type input "11"
type input "1"
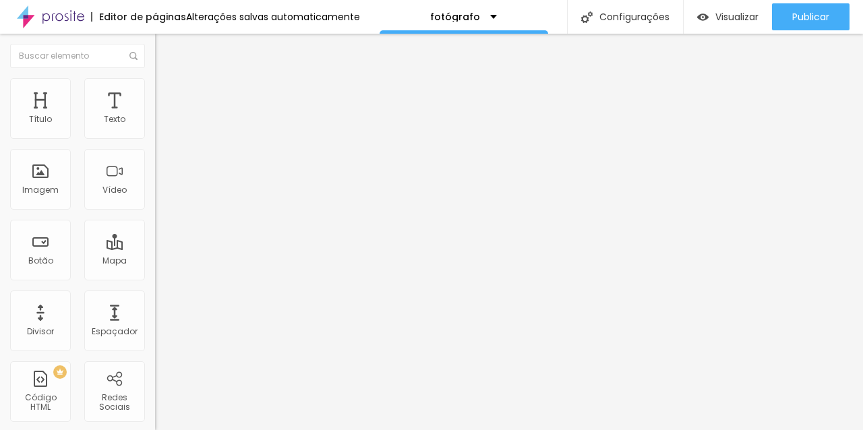
type input "1"
type input "0"
drag, startPoint x: 41, startPoint y: 156, endPoint x: 5, endPoint y: 159, distance: 36.5
type input "0"
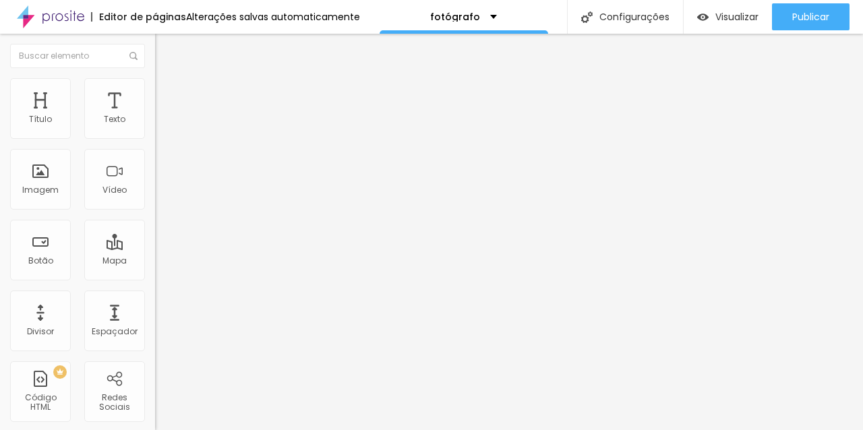
click at [167, 97] on font "Avançado" at bounding box center [189, 100] width 44 height 11
drag, startPoint x: 40, startPoint y: 154, endPoint x: 14, endPoint y: 154, distance: 25.6
click at [155, 296] on div "10 Espaço de baixo" at bounding box center [232, 391] width 155 height 191
type input "9"
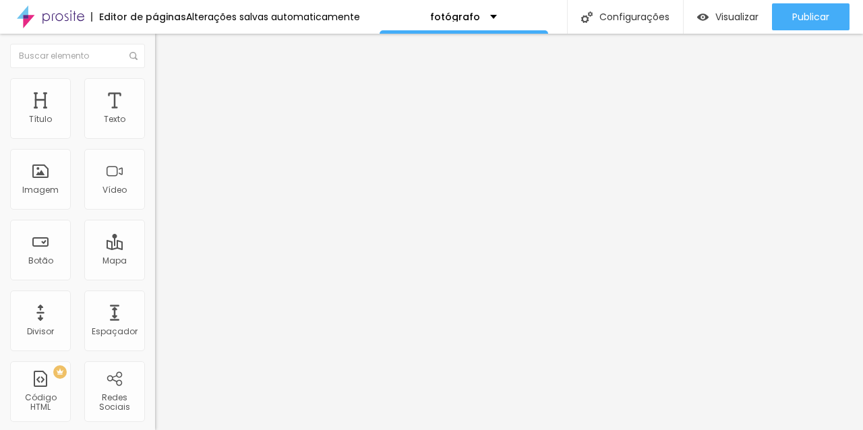
type input "9"
type input "4"
type input "0"
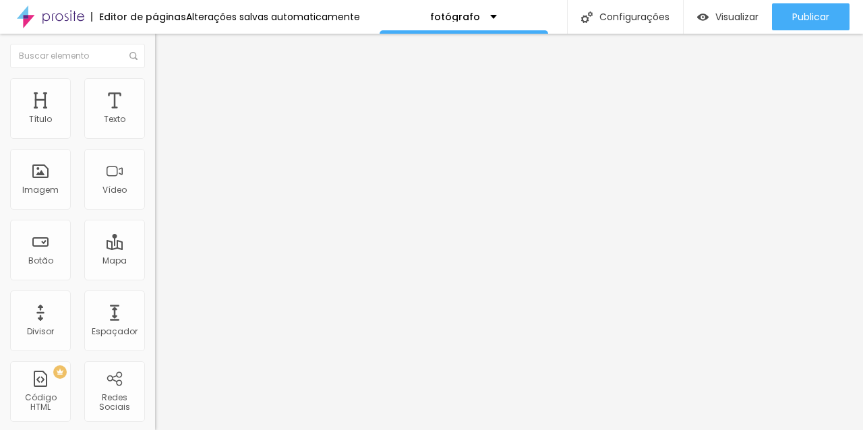
drag, startPoint x: 40, startPoint y: 160, endPoint x: 20, endPoint y: 160, distance: 20.2
type input "0"
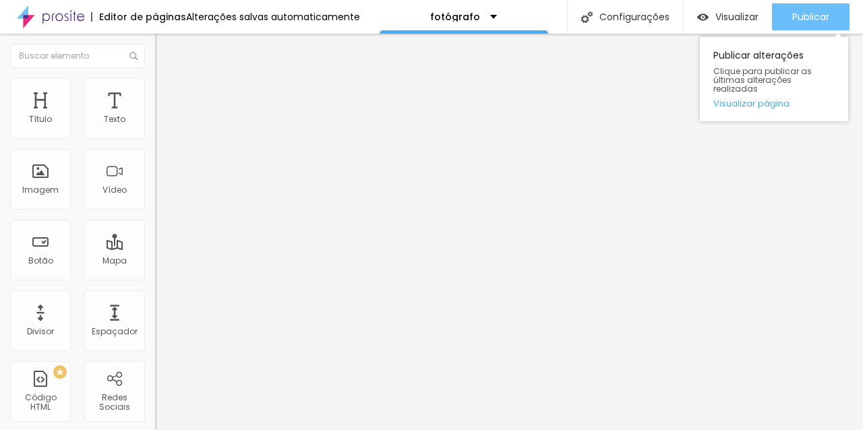
click at [817, 12] on font "Publicar" at bounding box center [810, 16] width 37 height 13
